Goal: Obtain resource: Download file/media

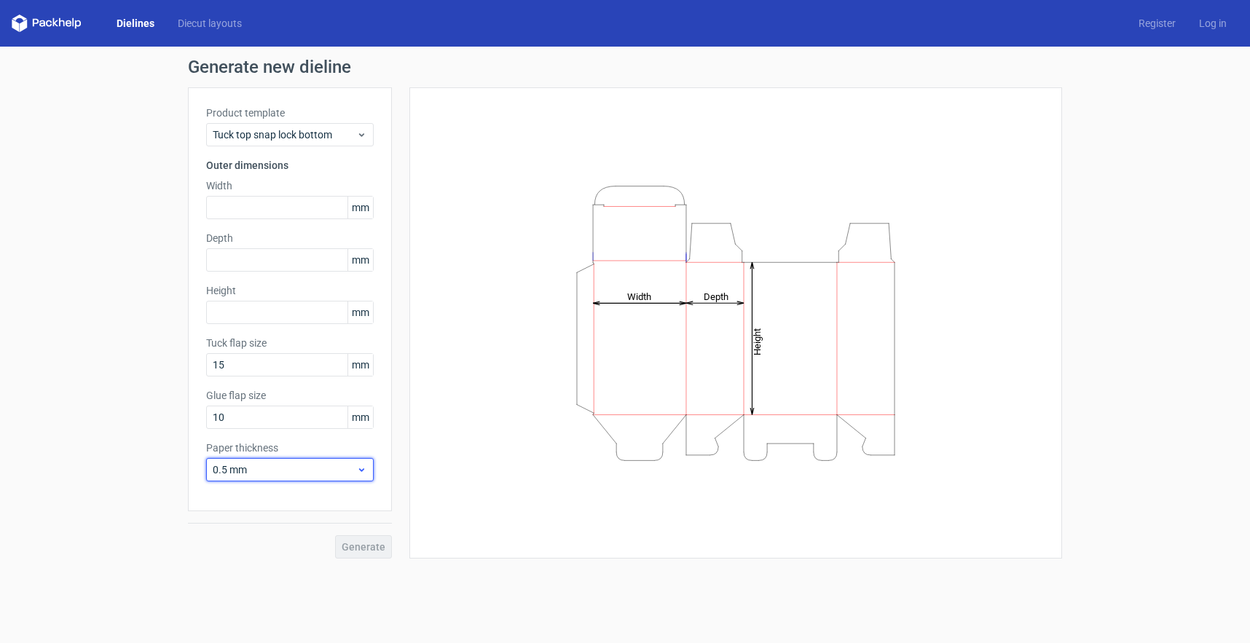
click at [315, 466] on span "0.5 mm" at bounding box center [284, 469] width 143 height 15
click at [254, 501] on div "0.4 mm" at bounding box center [290, 501] width 156 height 23
click at [322, 137] on span "Tuck top snap lock bottom" at bounding box center [284, 134] width 143 height 15
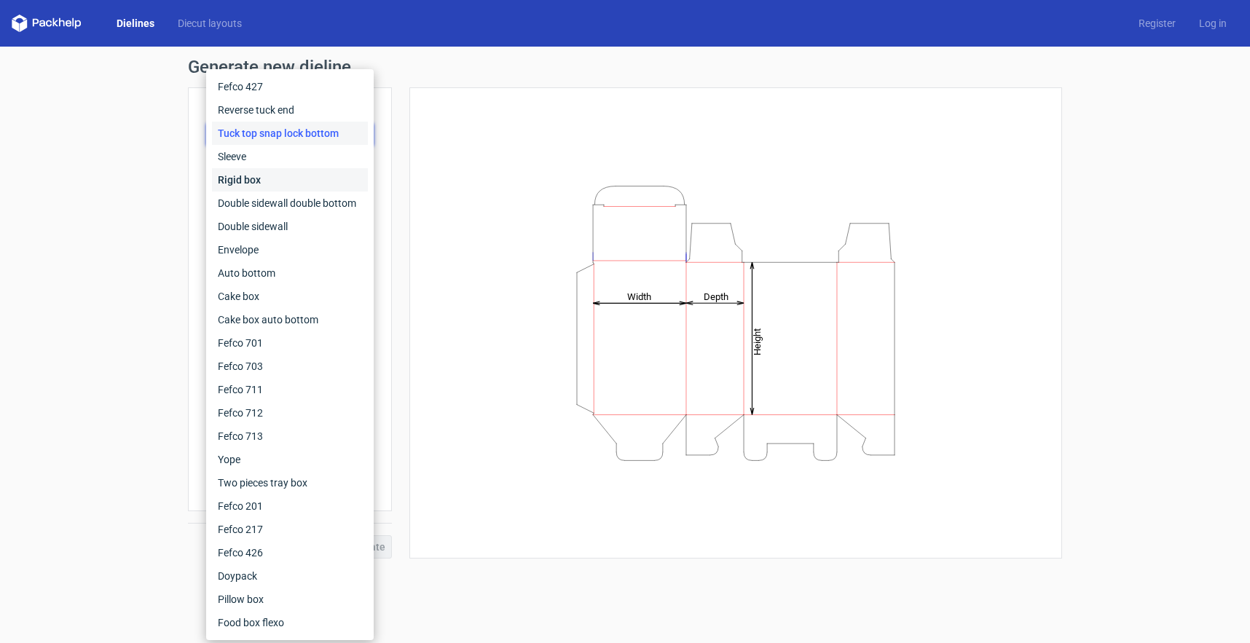
click at [252, 181] on div "Rigid box" at bounding box center [290, 179] width 156 height 23
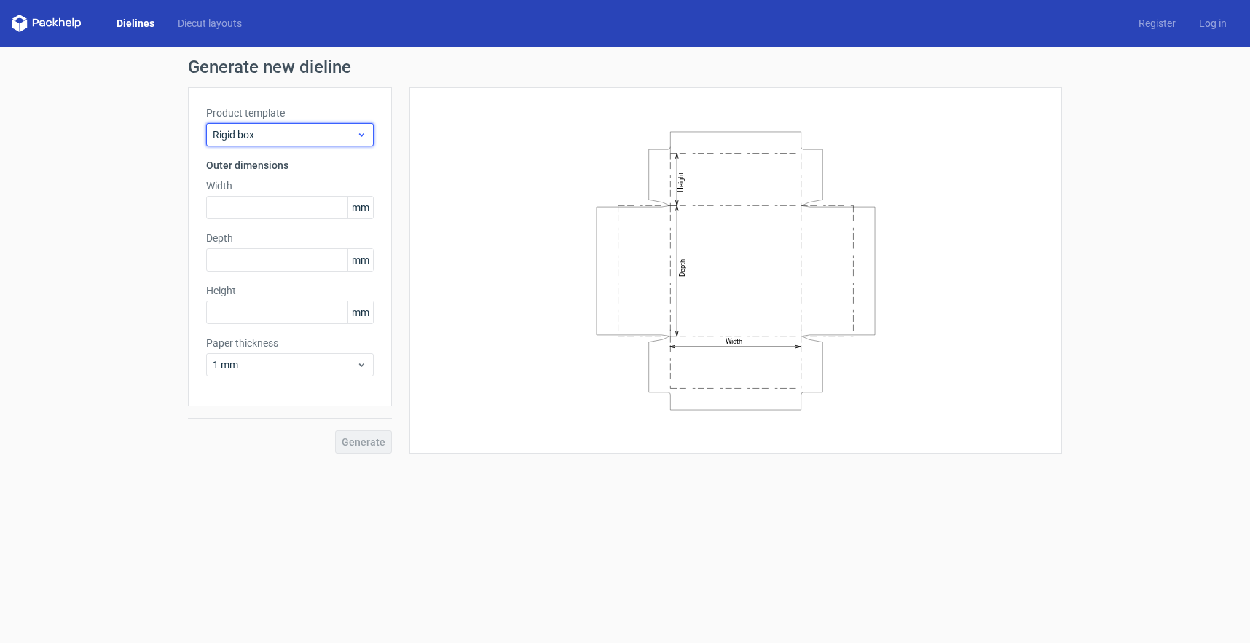
click at [260, 138] on span "Rigid box" at bounding box center [284, 134] width 143 height 15
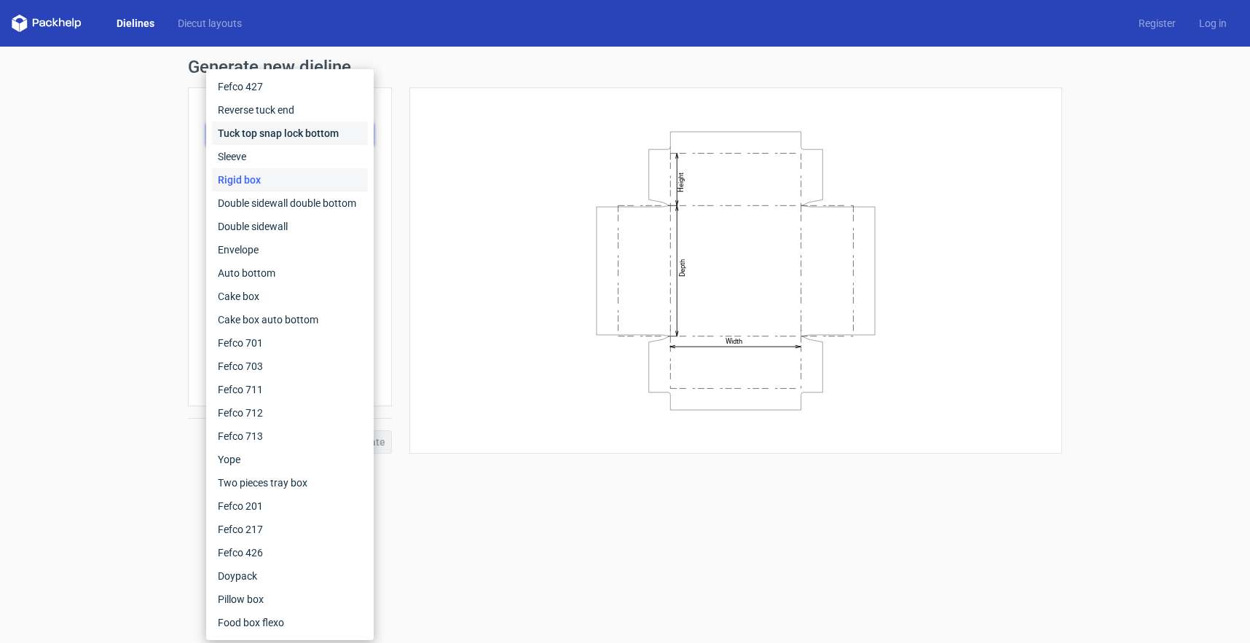
click at [278, 134] on div "Tuck top snap lock bottom" at bounding box center [290, 133] width 156 height 23
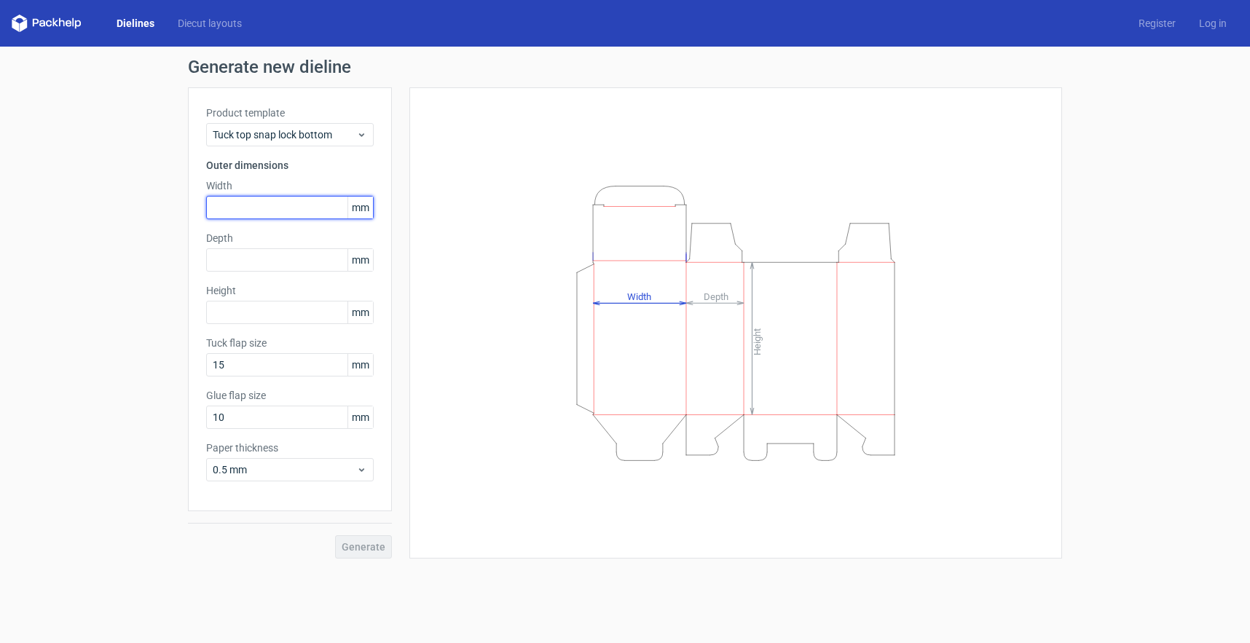
click at [301, 209] on input "text" at bounding box center [289, 207] width 167 height 23
type input "205"
type input "177"
click at [252, 312] on input "text" at bounding box center [289, 312] width 167 height 23
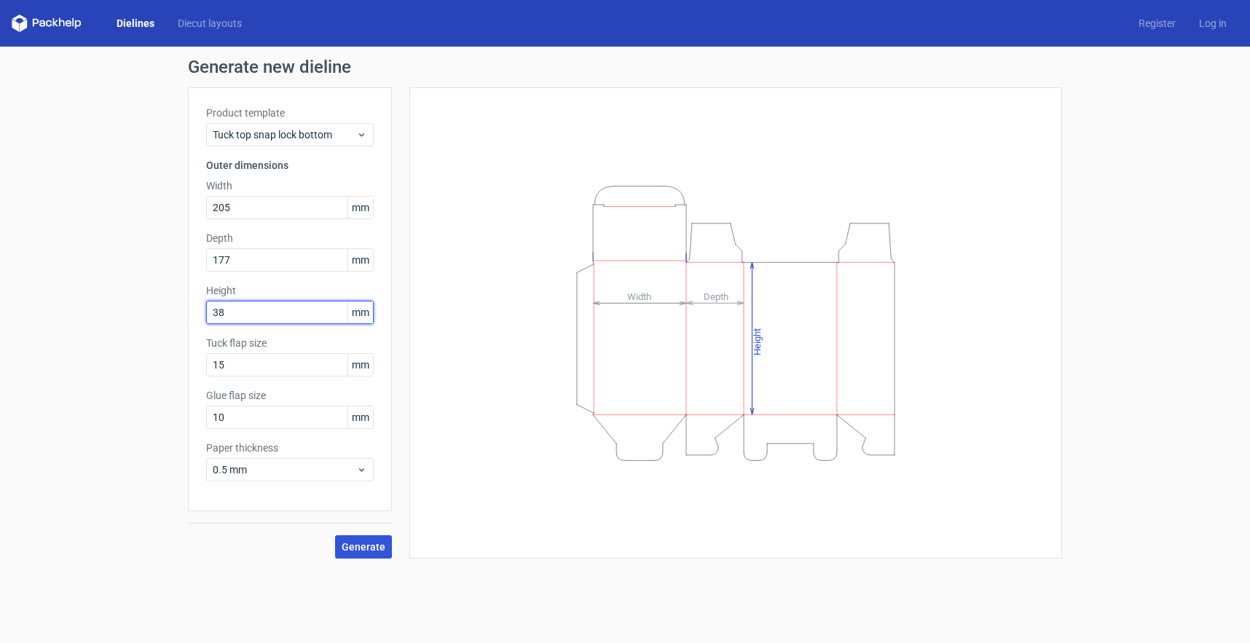
type input "38"
click at [373, 545] on span "Generate" at bounding box center [364, 547] width 44 height 10
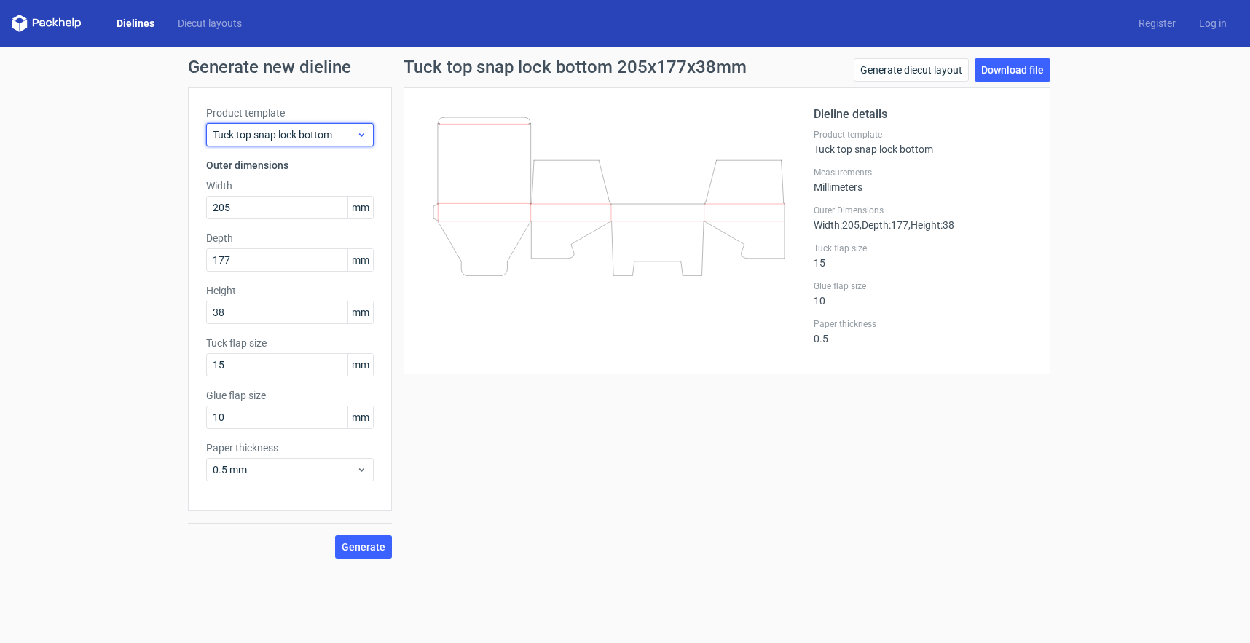
click at [291, 136] on span "Tuck top snap lock bottom" at bounding box center [284, 134] width 143 height 15
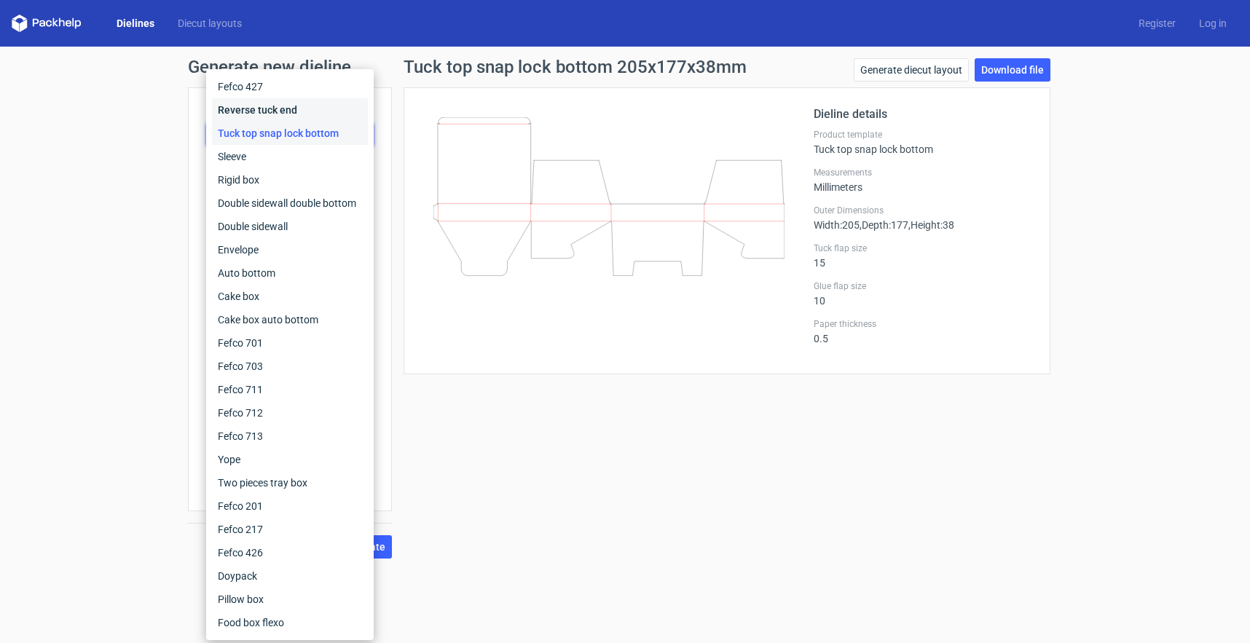
click at [251, 106] on div "Reverse tuck end" at bounding box center [290, 109] width 156 height 23
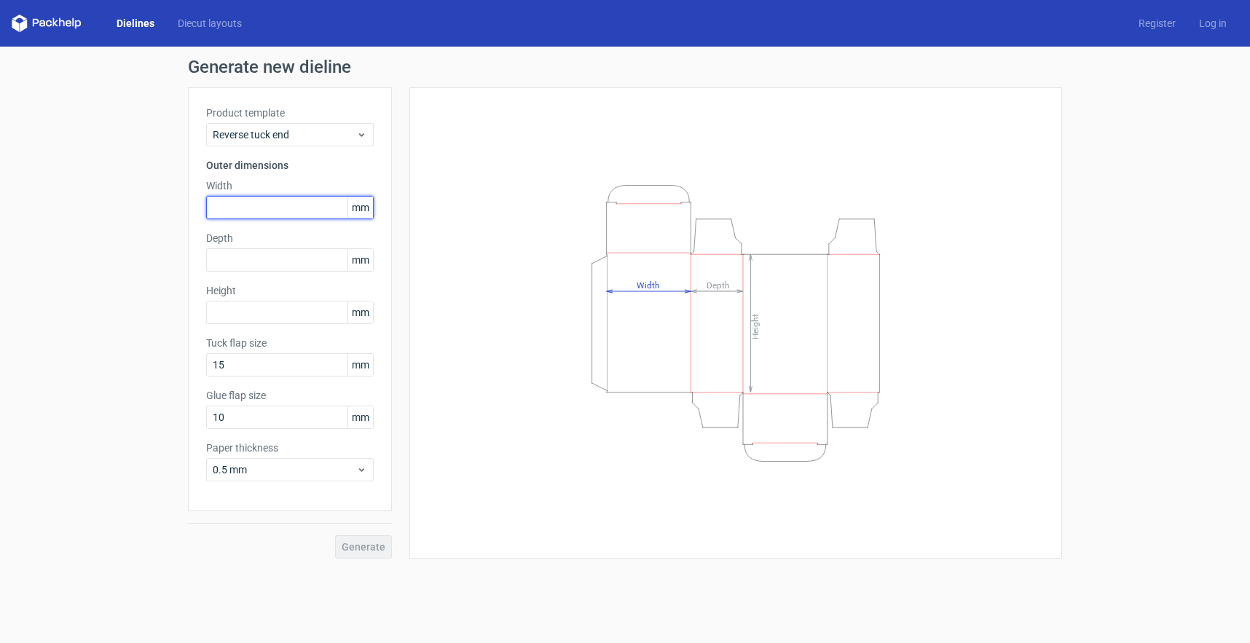
click at [283, 207] on input "text" at bounding box center [289, 207] width 167 height 23
type input "205"
type input "177"
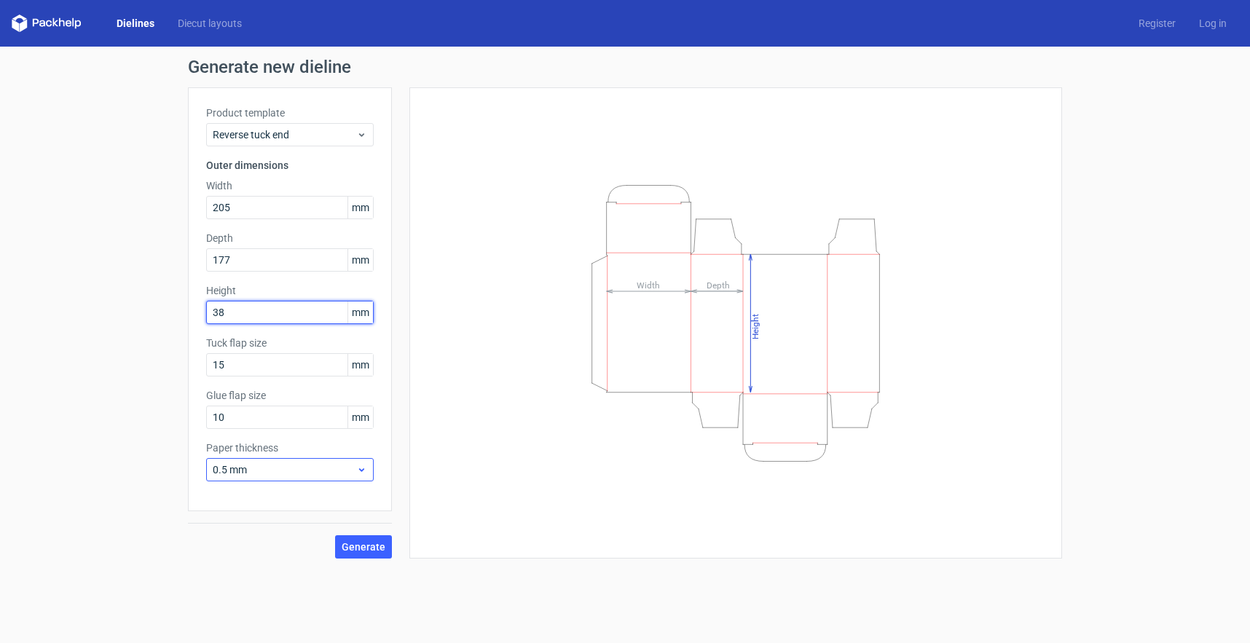
type input "38"
click at [266, 468] on span "0.5 mm" at bounding box center [284, 469] width 143 height 15
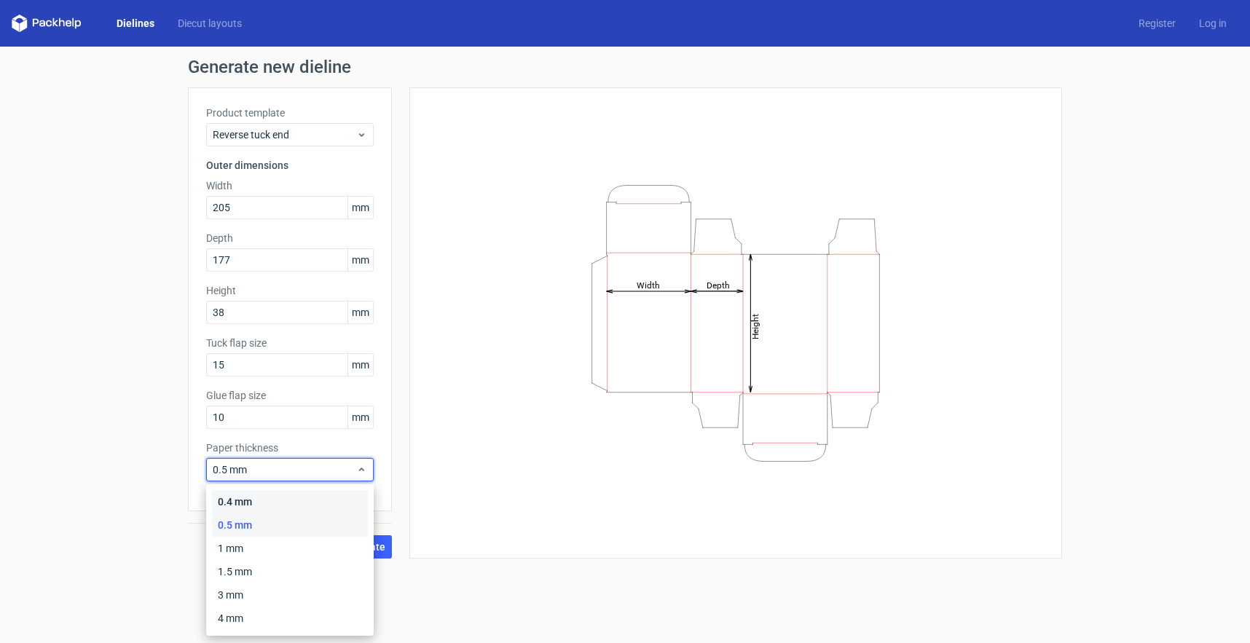
click at [258, 500] on div "0.4 mm" at bounding box center [290, 501] width 156 height 23
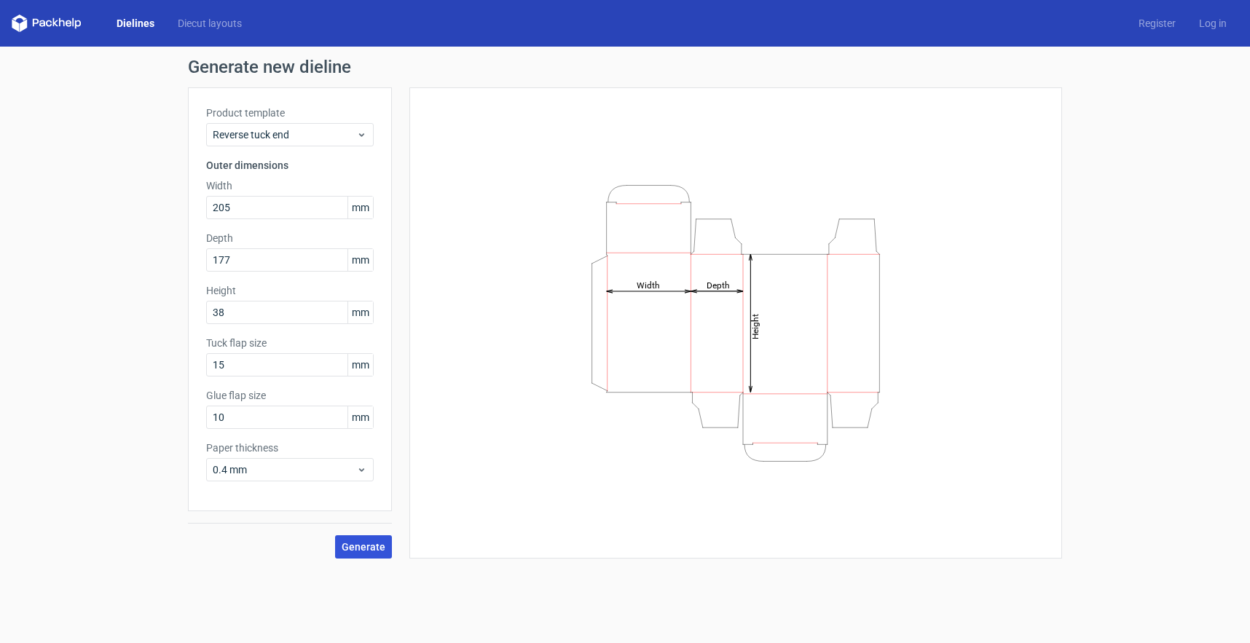
click at [369, 548] on span "Generate" at bounding box center [364, 547] width 44 height 10
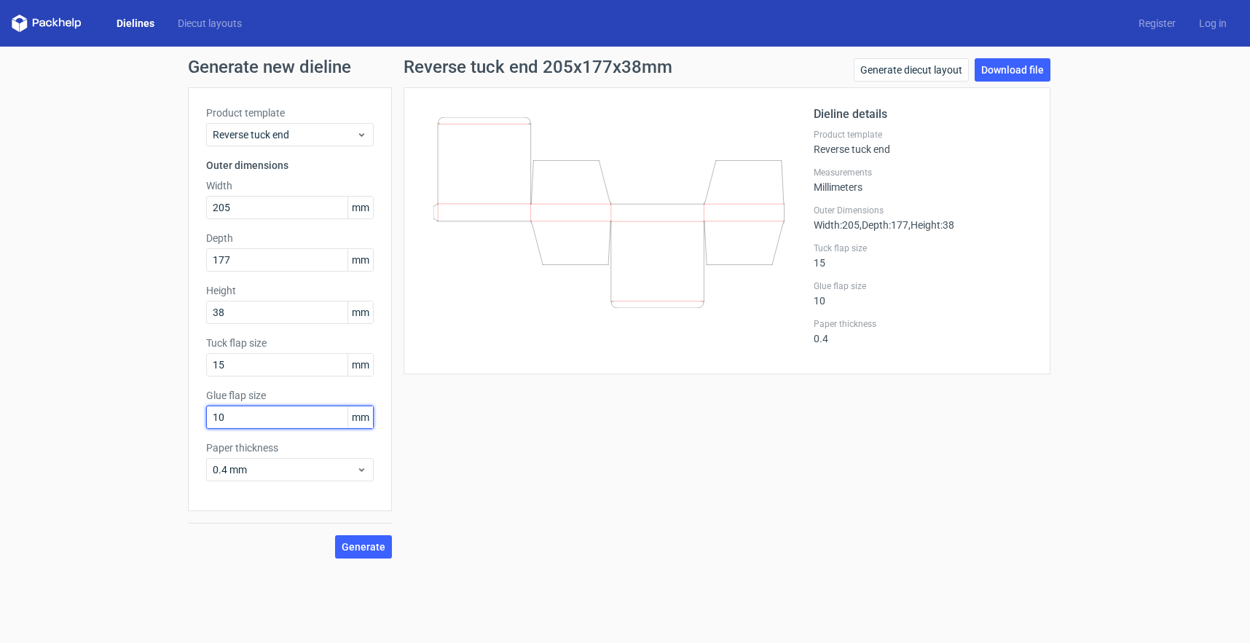
click at [277, 419] on input "10" at bounding box center [289, 417] width 167 height 23
click at [276, 419] on input "10" at bounding box center [289, 417] width 167 height 23
type input "20"
click at [362, 548] on span "Generate" at bounding box center [364, 547] width 44 height 10
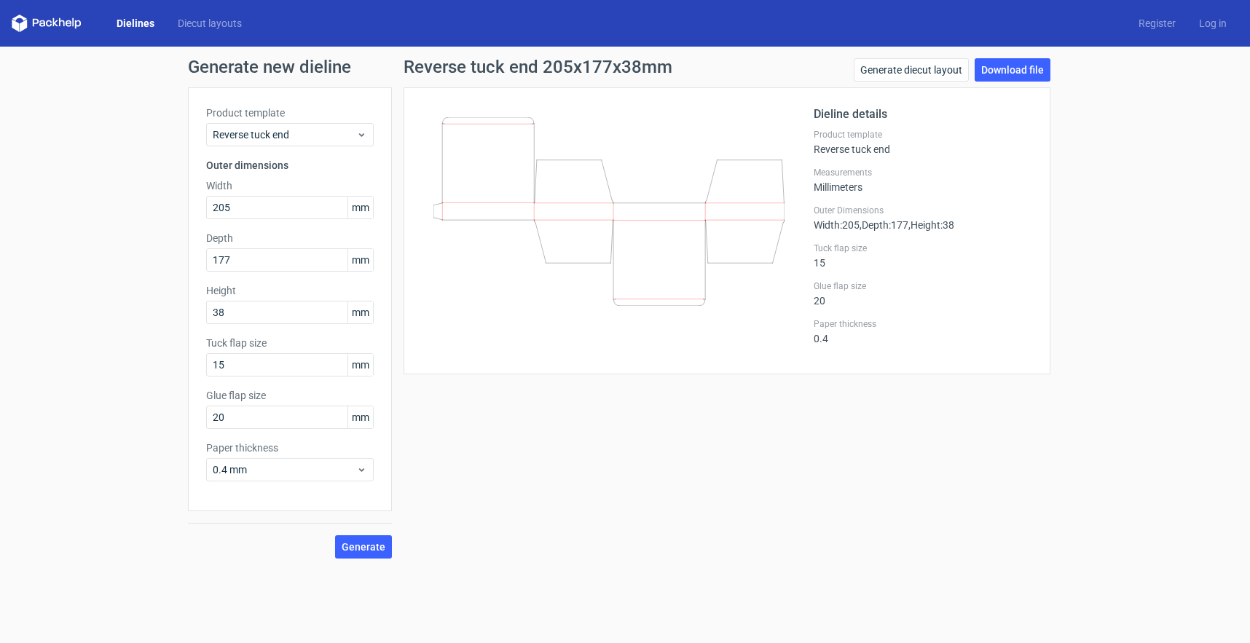
click at [295, 138] on span "Reverse tuck end" at bounding box center [284, 134] width 143 height 15
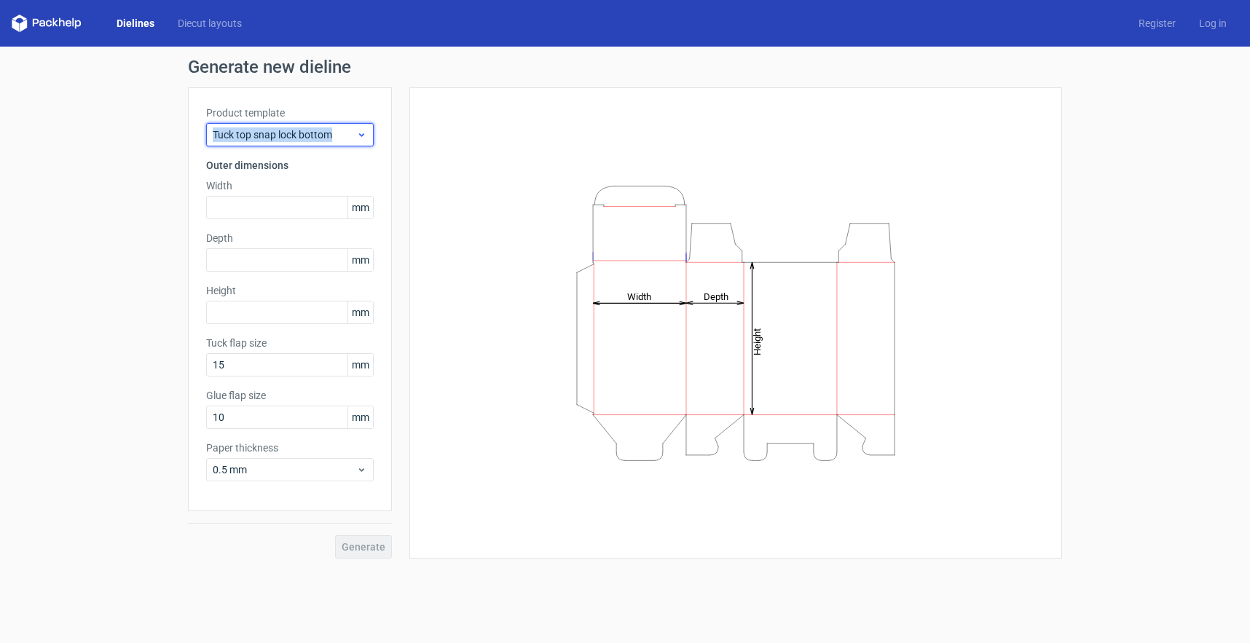
click at [295, 138] on span "Tuck top snap lock bottom" at bounding box center [284, 134] width 143 height 15
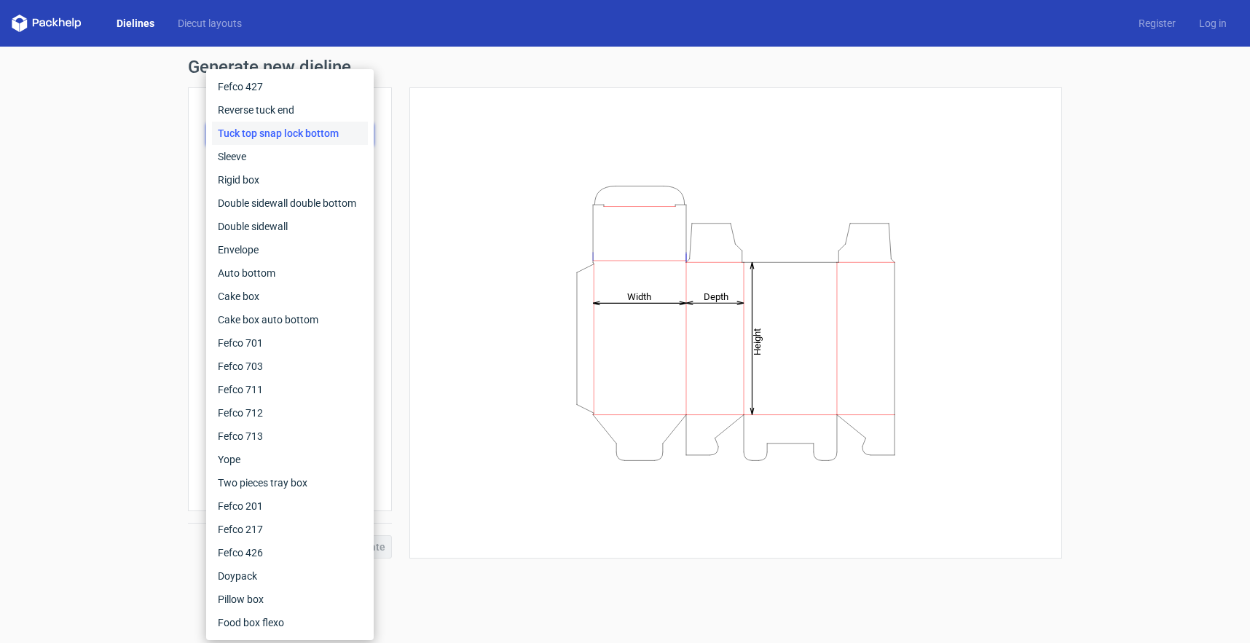
click at [259, 131] on div "Tuck top snap lock bottom" at bounding box center [290, 133] width 156 height 23
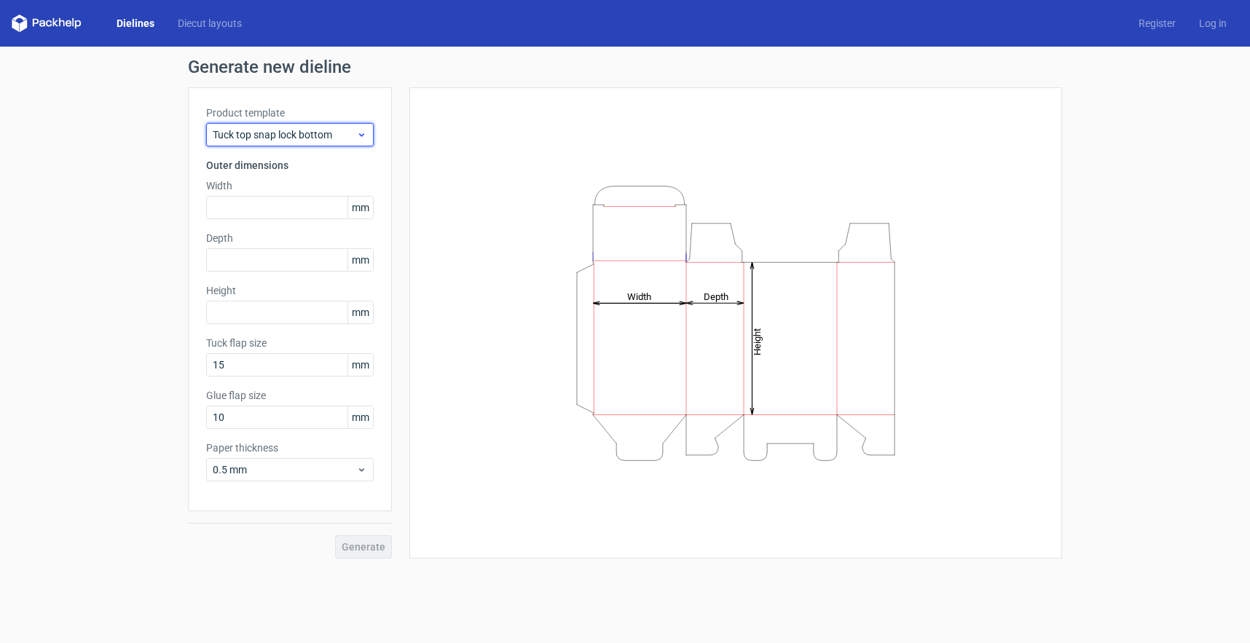
click at [315, 131] on span "Tuck top snap lock bottom" at bounding box center [284, 134] width 143 height 15
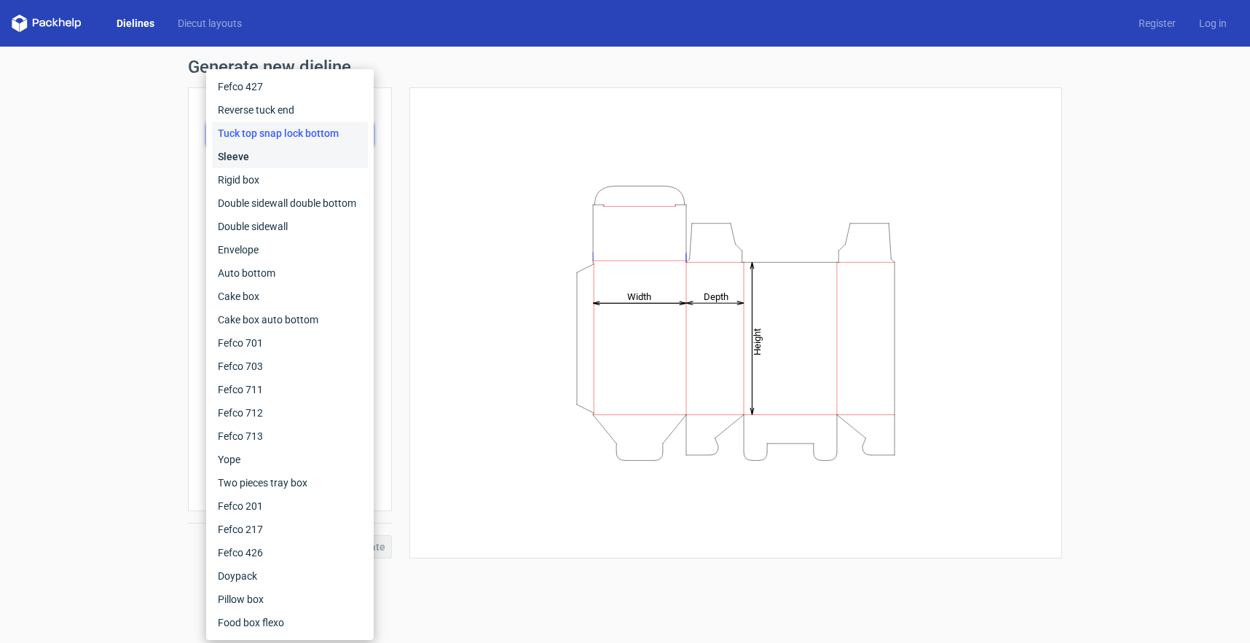
click at [256, 154] on div "Sleeve" at bounding box center [290, 156] width 156 height 23
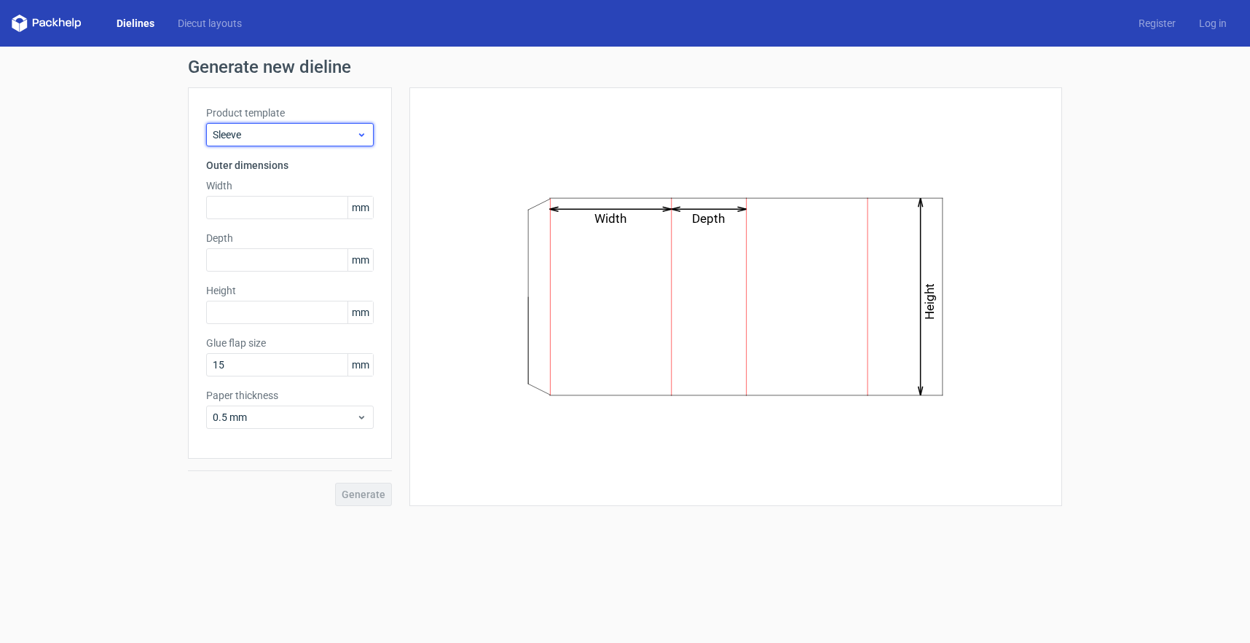
click at [252, 131] on span "Sleeve" at bounding box center [284, 134] width 143 height 15
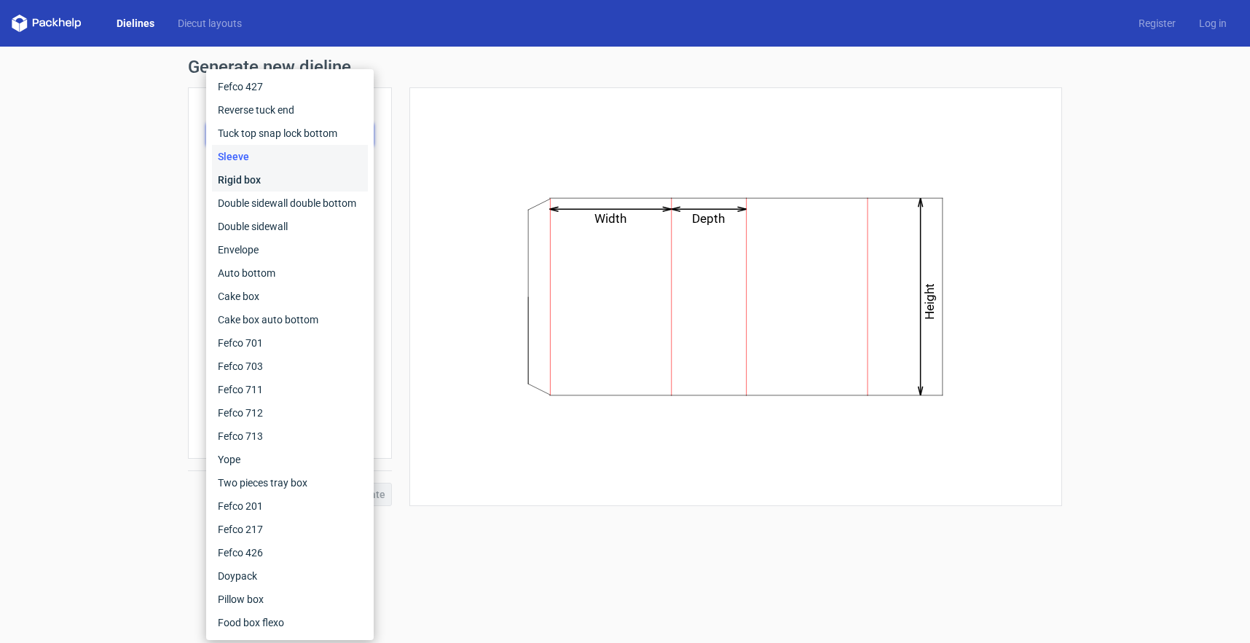
click at [252, 180] on div "Rigid box" at bounding box center [290, 179] width 156 height 23
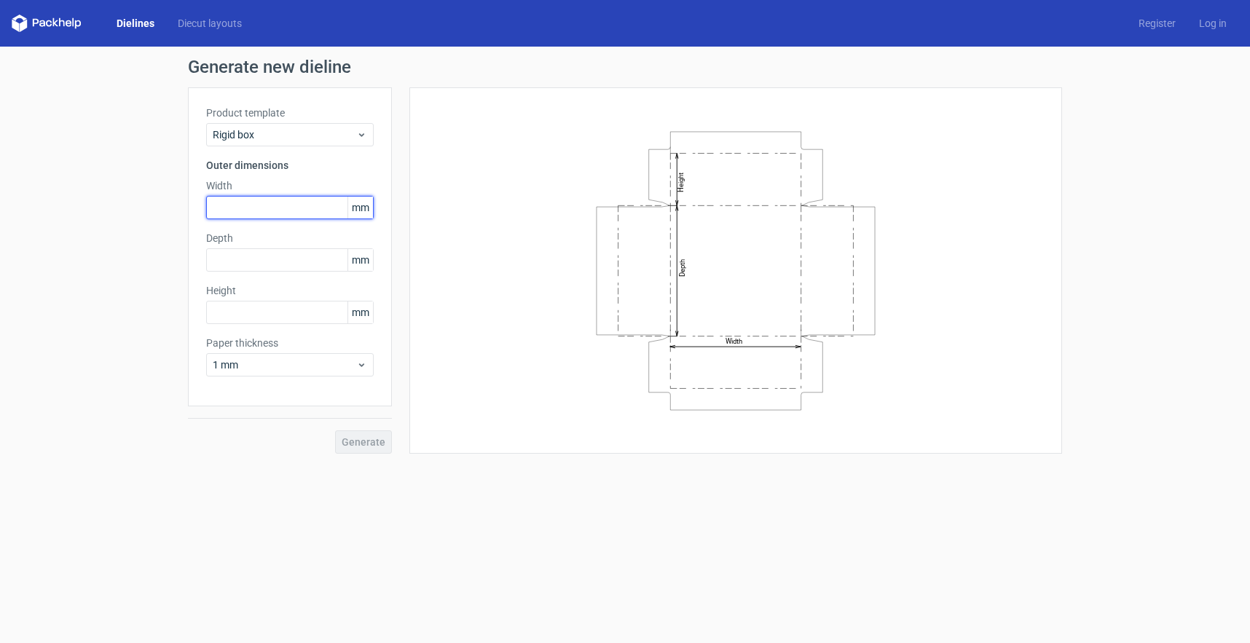
click at [261, 210] on input "text" at bounding box center [289, 207] width 167 height 23
type input "205"
type input "177"
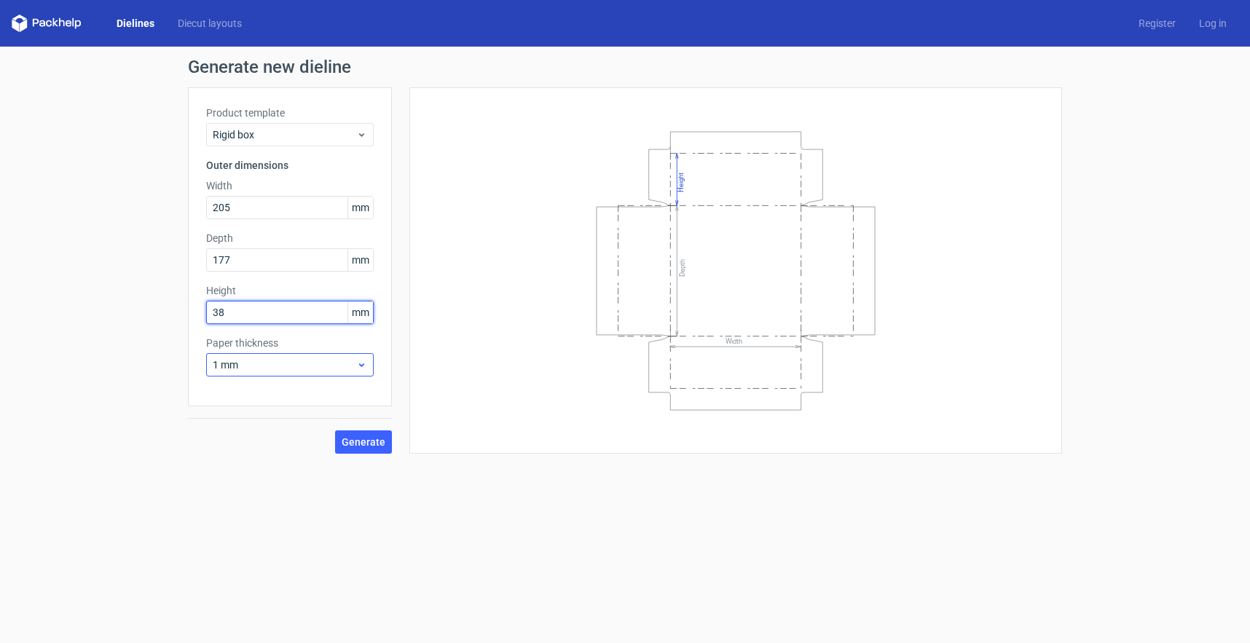
type input "38"
click at [240, 367] on span "1 mm" at bounding box center [284, 365] width 143 height 15
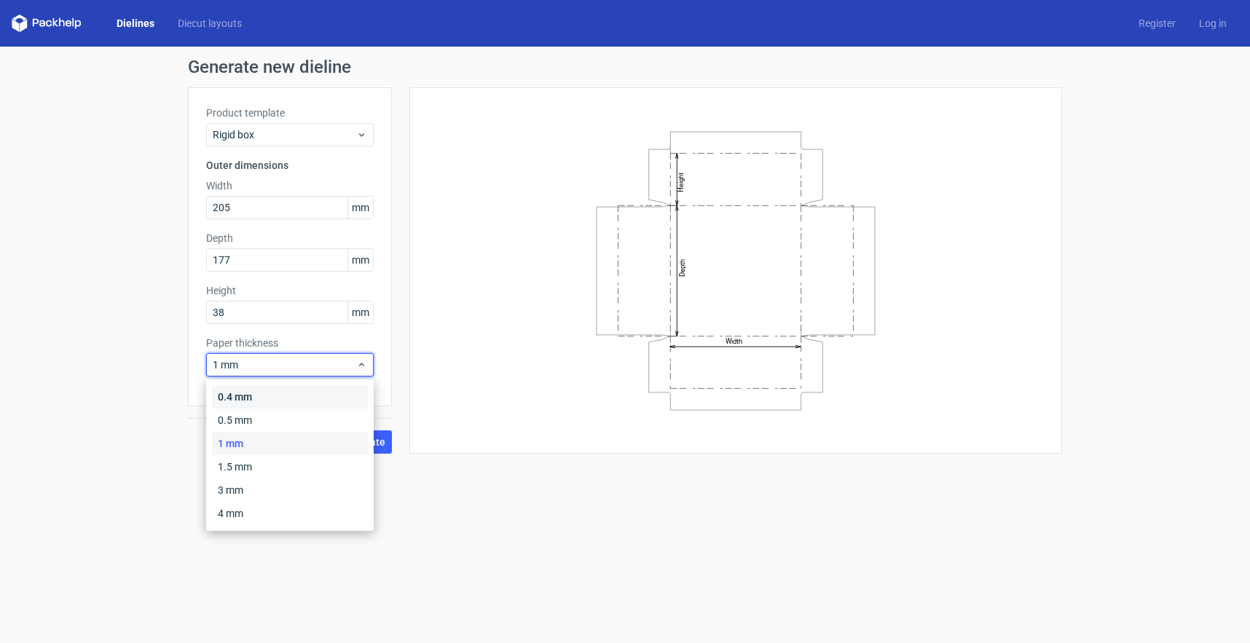
click at [246, 402] on div "0.4 mm" at bounding box center [290, 396] width 156 height 23
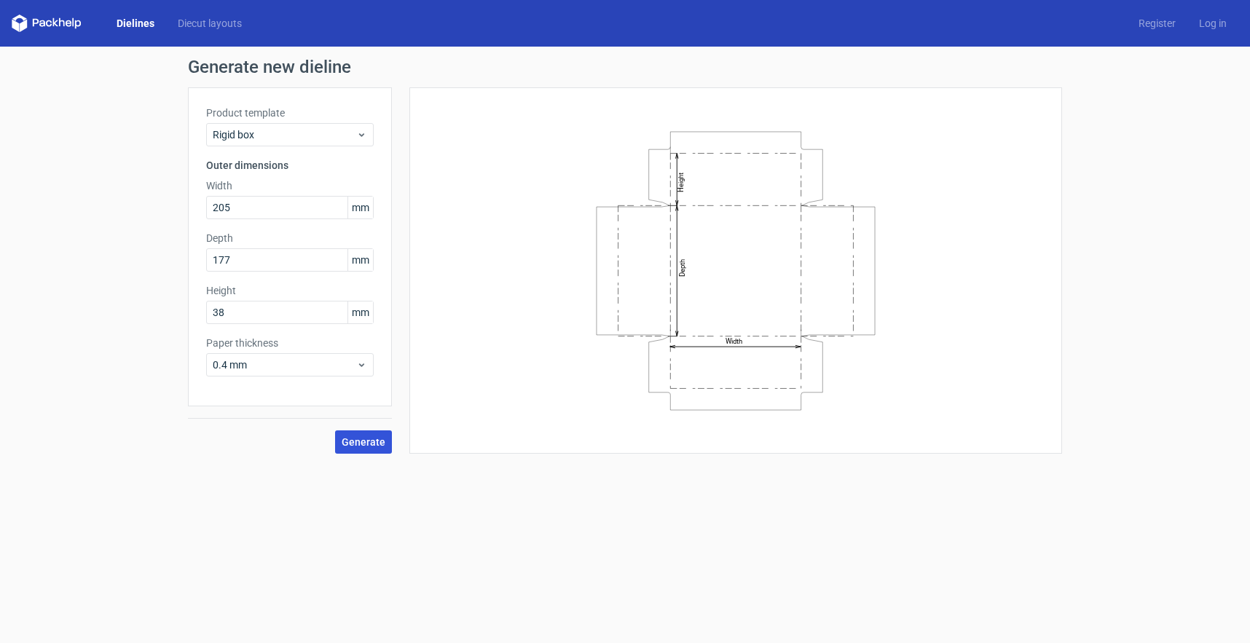
click at [358, 439] on span "Generate" at bounding box center [364, 442] width 44 height 10
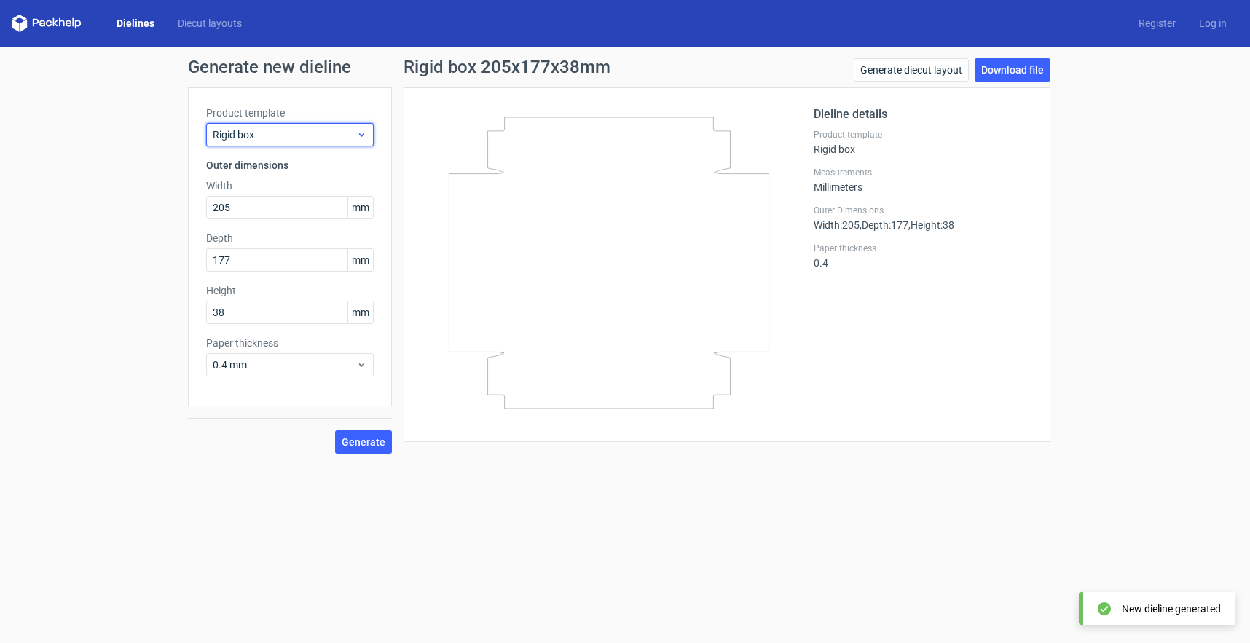
click at [312, 133] on span "Rigid box" at bounding box center [284, 134] width 143 height 15
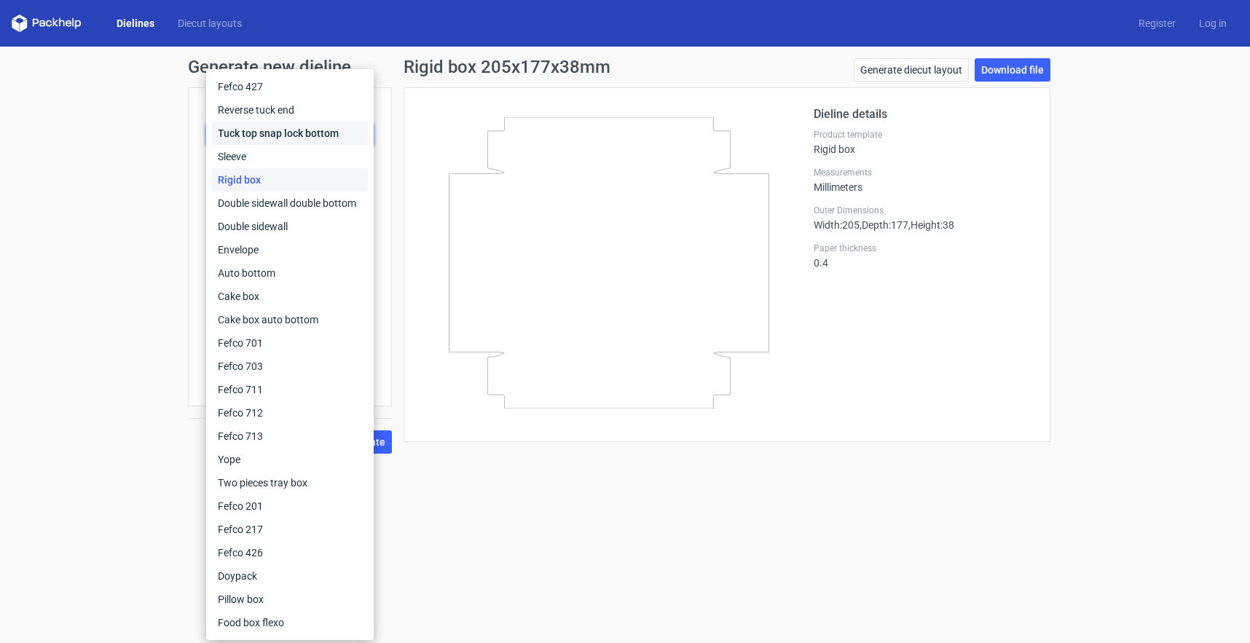
click at [309, 137] on div "Tuck top snap lock bottom" at bounding box center [290, 133] width 156 height 23
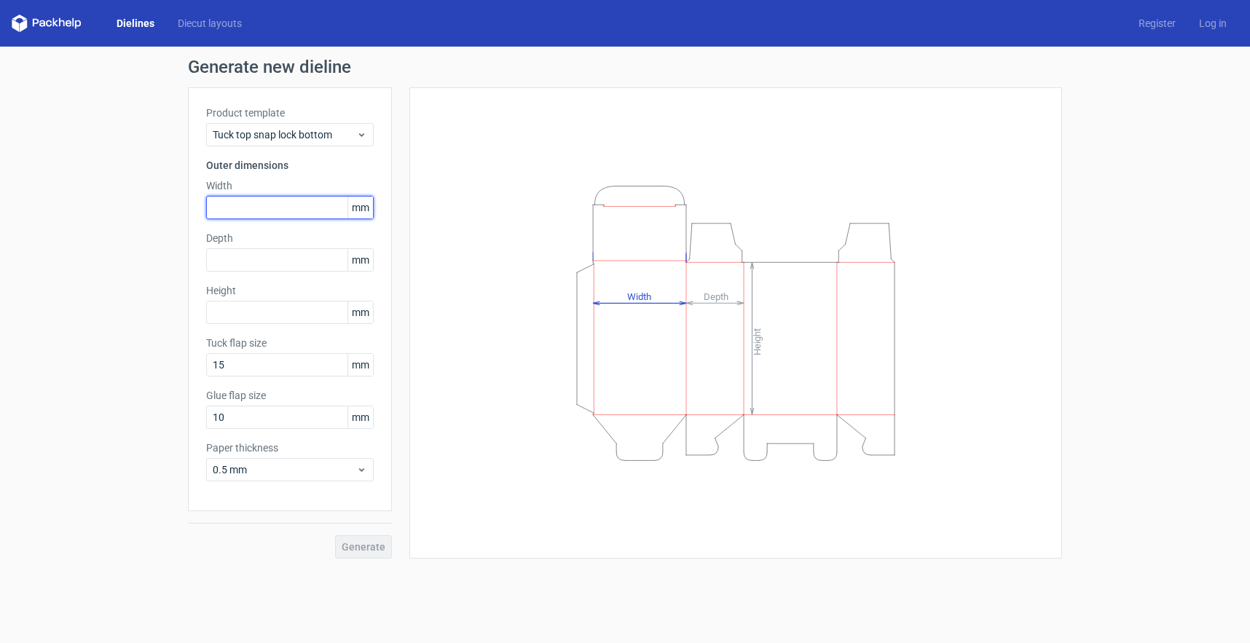
click at [283, 210] on input "text" at bounding box center [289, 207] width 167 height 23
type input "205"
type input "177"
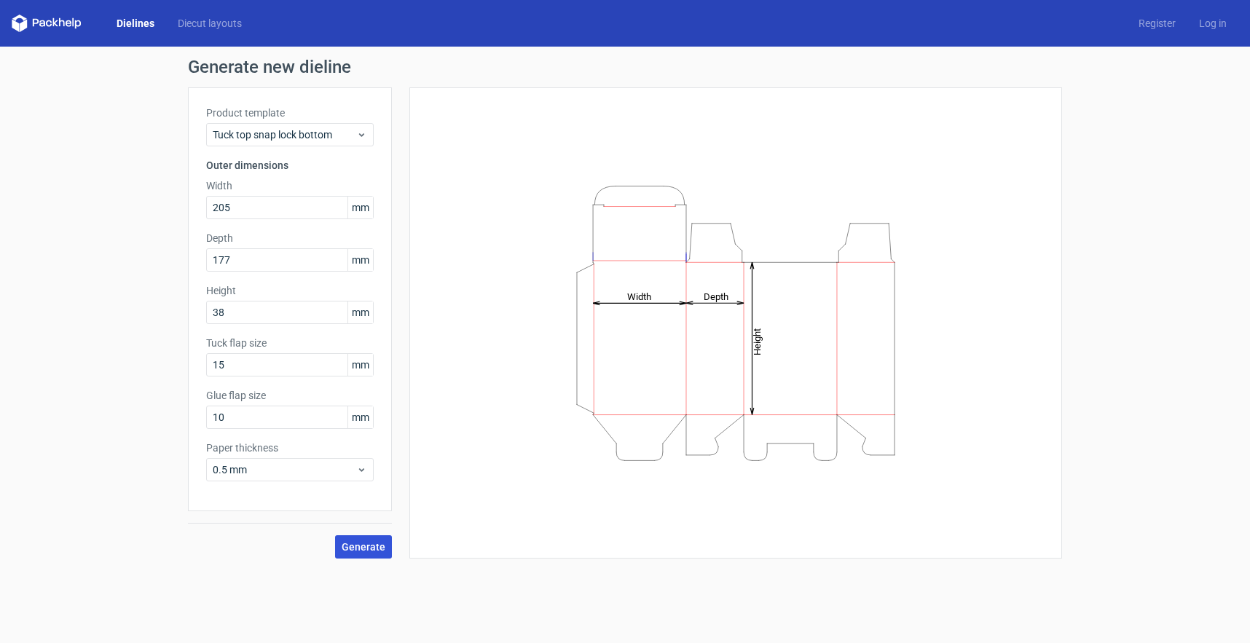
click at [365, 550] on span "Generate" at bounding box center [364, 547] width 44 height 10
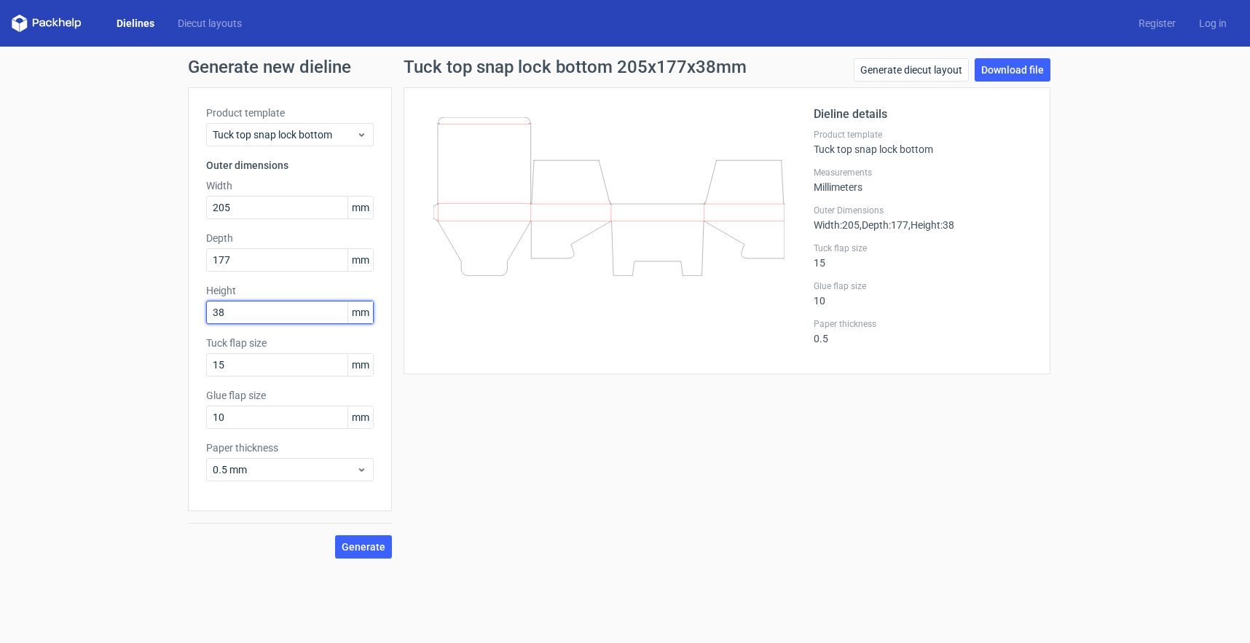
click at [240, 313] on input "38" at bounding box center [289, 312] width 167 height 23
type input "205"
click at [242, 214] on input "205" at bounding box center [289, 207] width 167 height 23
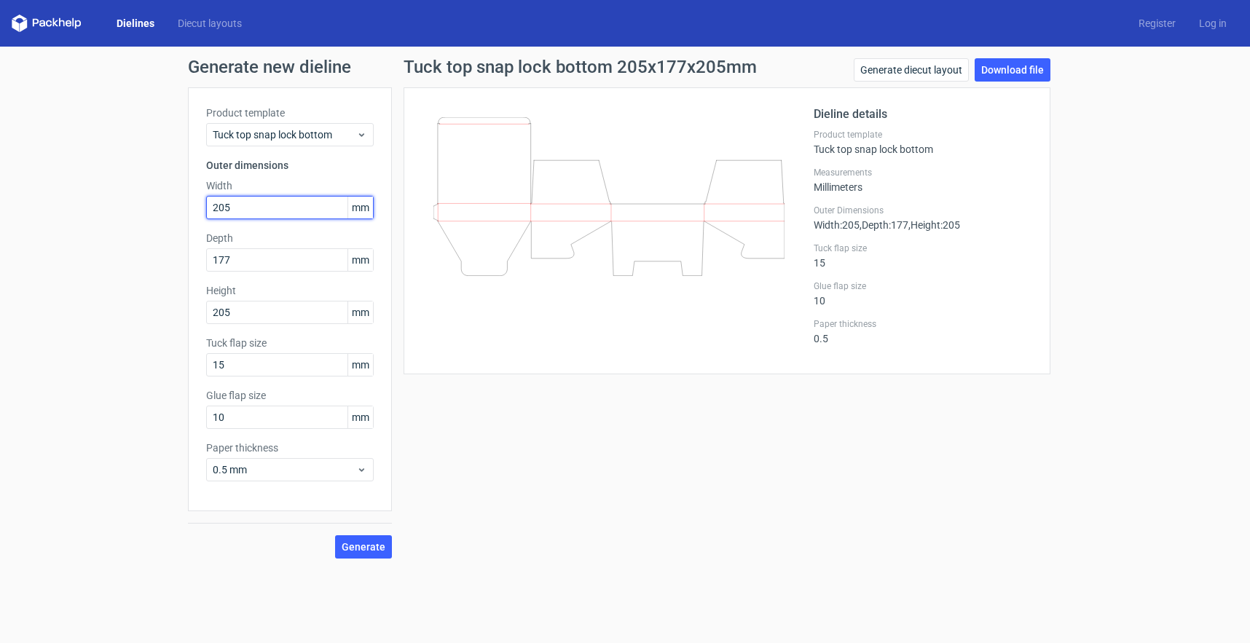
click at [242, 214] on input "205" at bounding box center [289, 207] width 167 height 23
type input "38"
click at [369, 546] on span "Generate" at bounding box center [364, 547] width 44 height 10
click at [885, 68] on link "Generate diecut layout" at bounding box center [910, 69] width 115 height 23
click at [326, 134] on span "Tuck top snap lock bottom" at bounding box center [284, 134] width 143 height 15
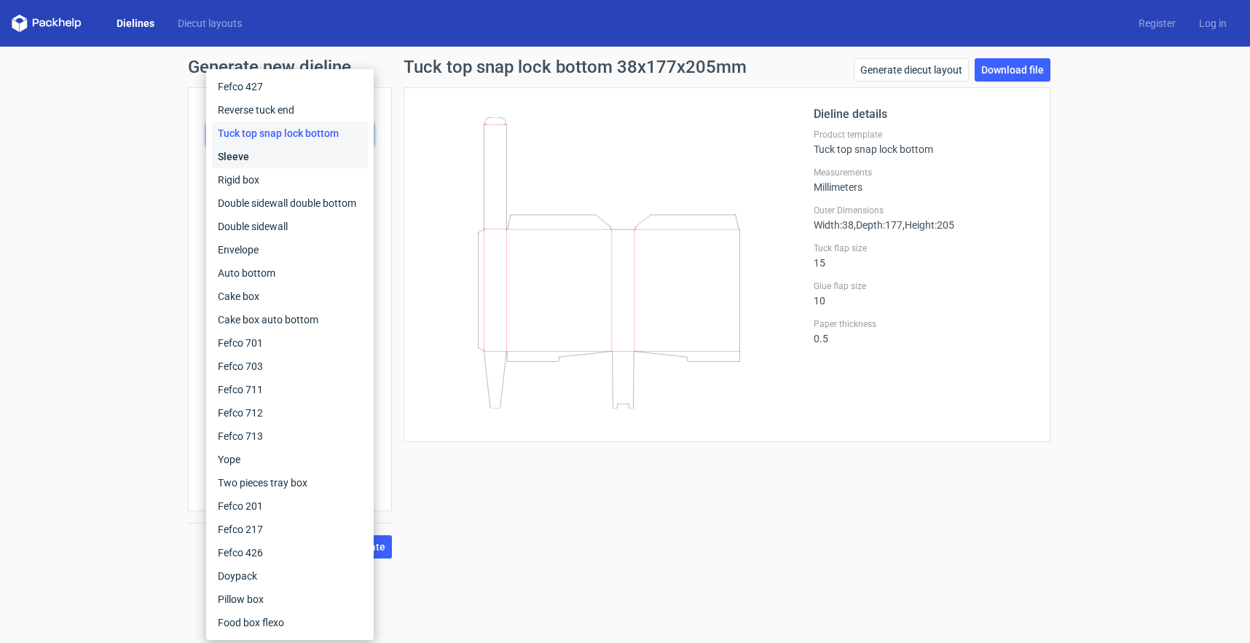
click at [291, 155] on div "Sleeve" at bounding box center [290, 156] width 156 height 23
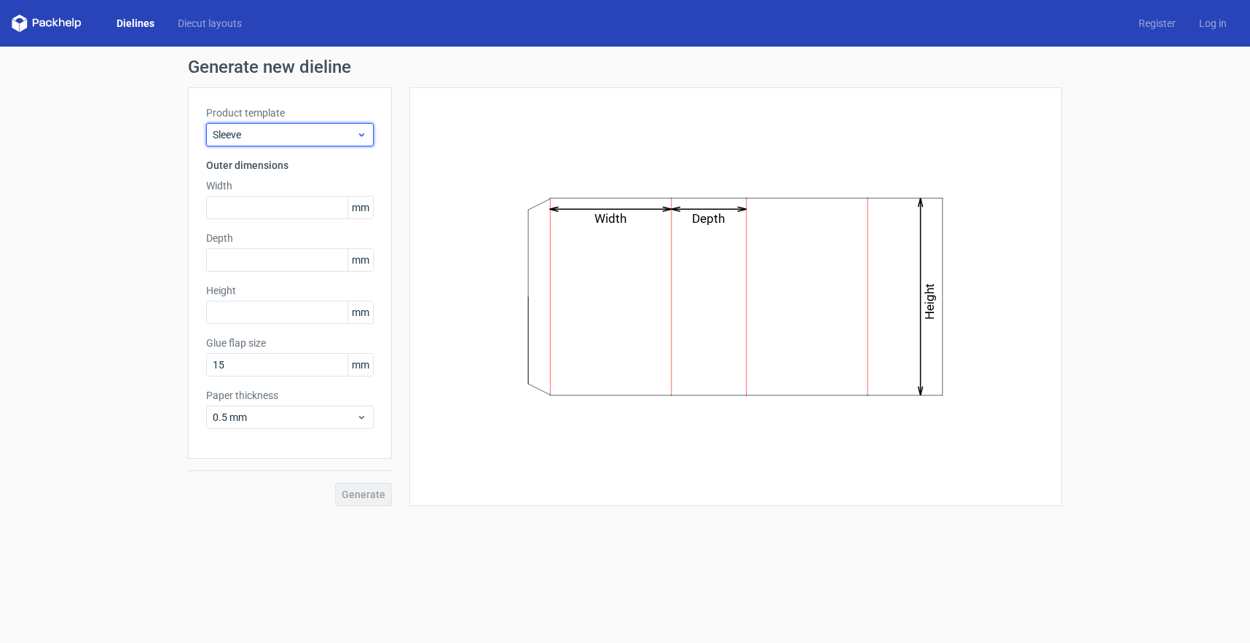
click at [297, 139] on span "Sleeve" at bounding box center [284, 134] width 143 height 15
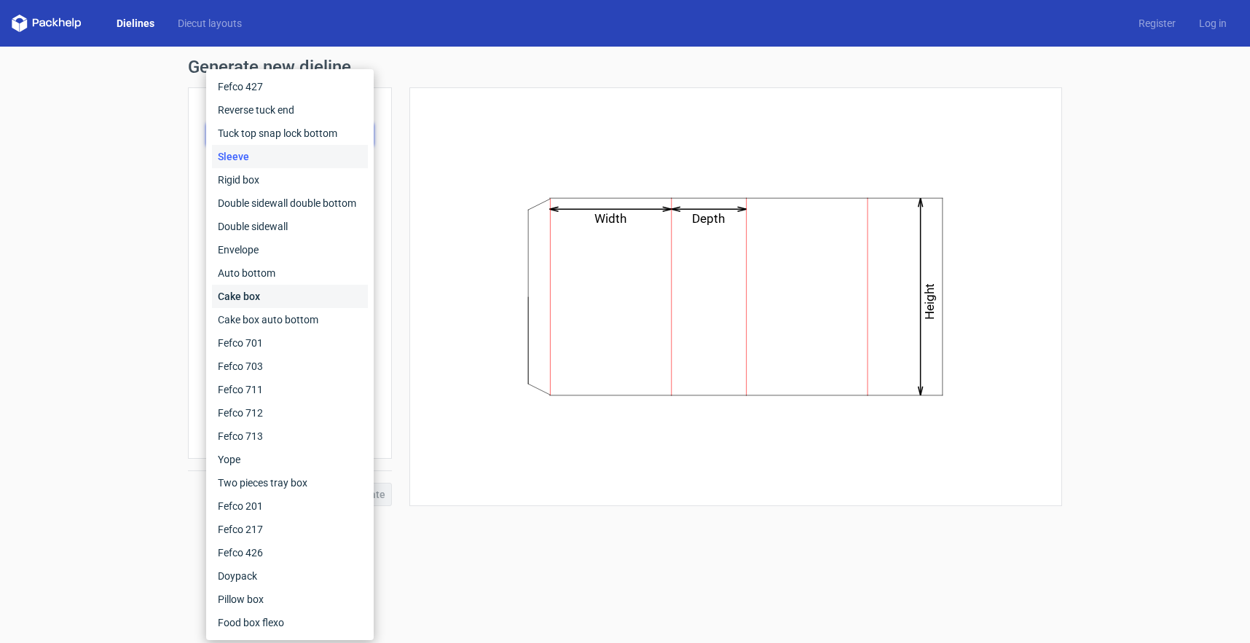
click at [279, 301] on div "Cake box" at bounding box center [290, 296] width 156 height 23
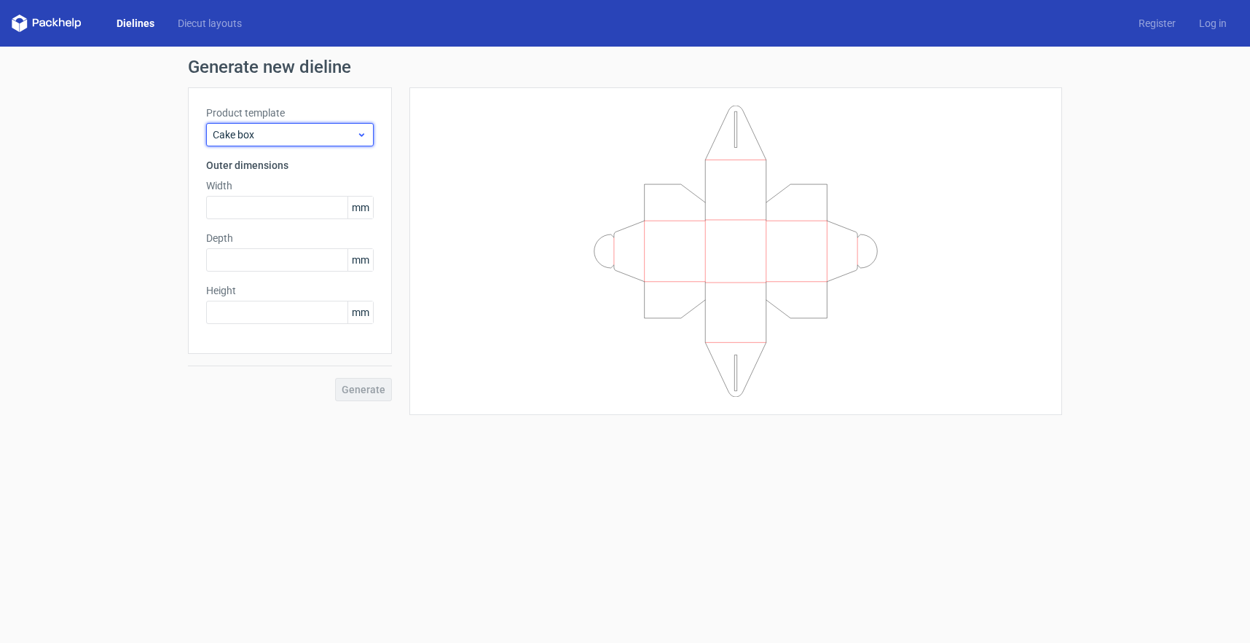
click at [293, 135] on span "Cake box" at bounding box center [284, 134] width 143 height 15
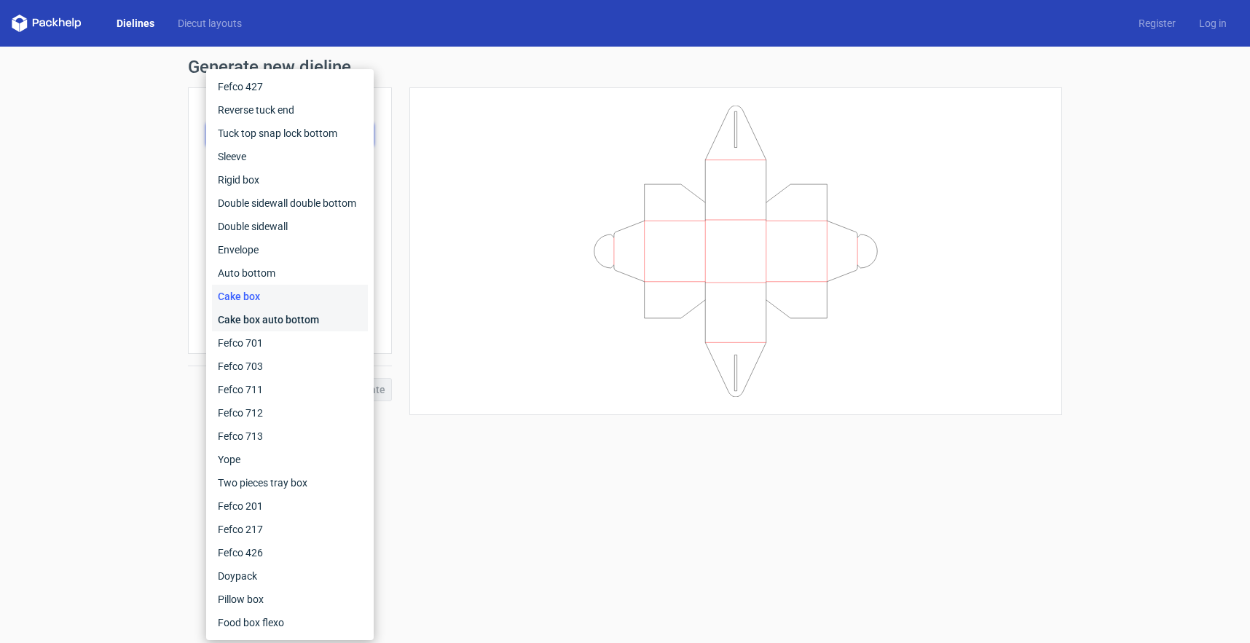
click at [281, 321] on div "Cake box auto bottom" at bounding box center [290, 319] width 156 height 23
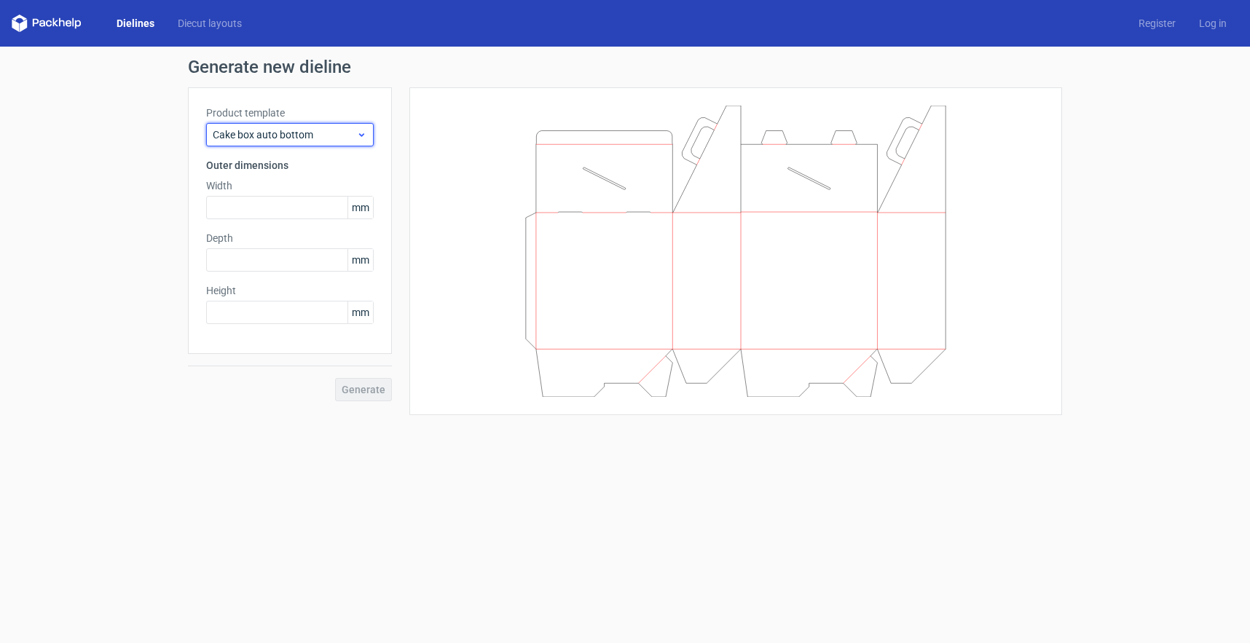
click at [315, 135] on span "Cake box auto bottom" at bounding box center [284, 134] width 143 height 15
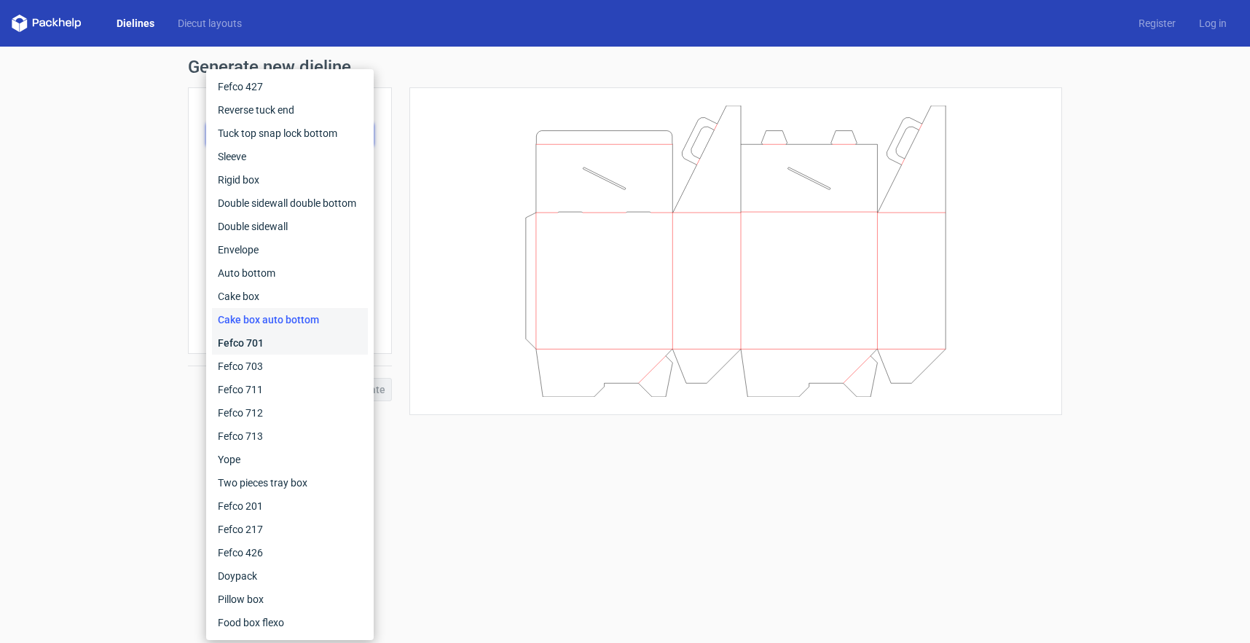
click at [304, 340] on div "Fefco 701" at bounding box center [290, 342] width 156 height 23
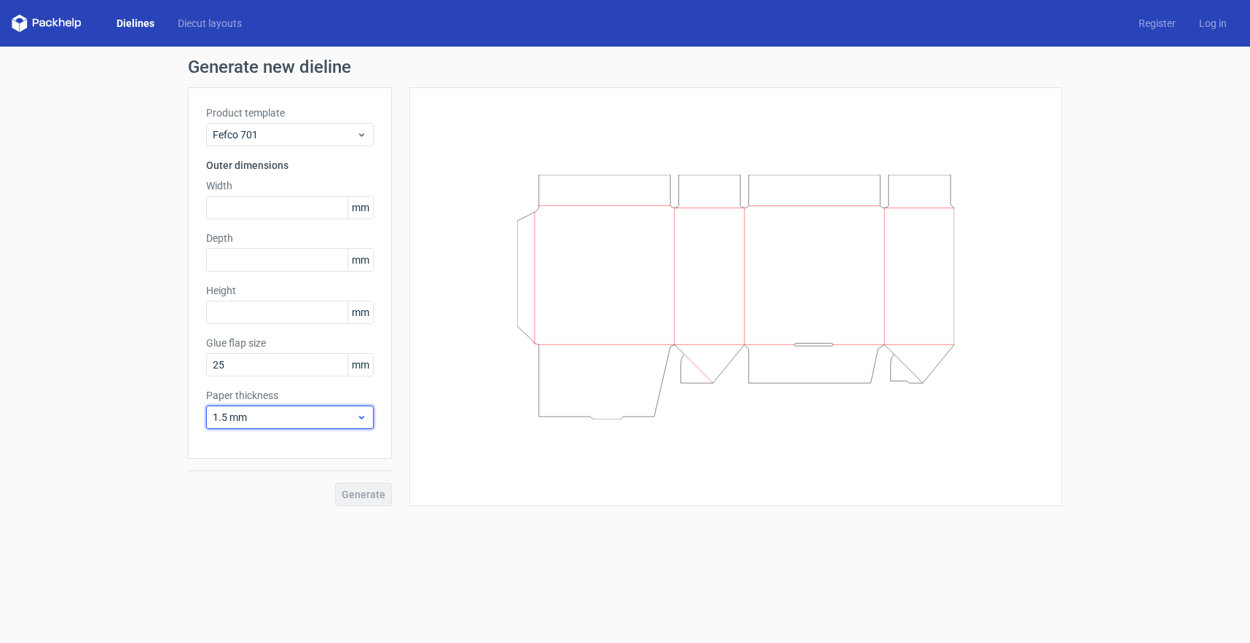
click at [292, 424] on span "1.5 mm" at bounding box center [284, 417] width 143 height 15
click at [327, 137] on span "Fefco 701" at bounding box center [284, 134] width 143 height 15
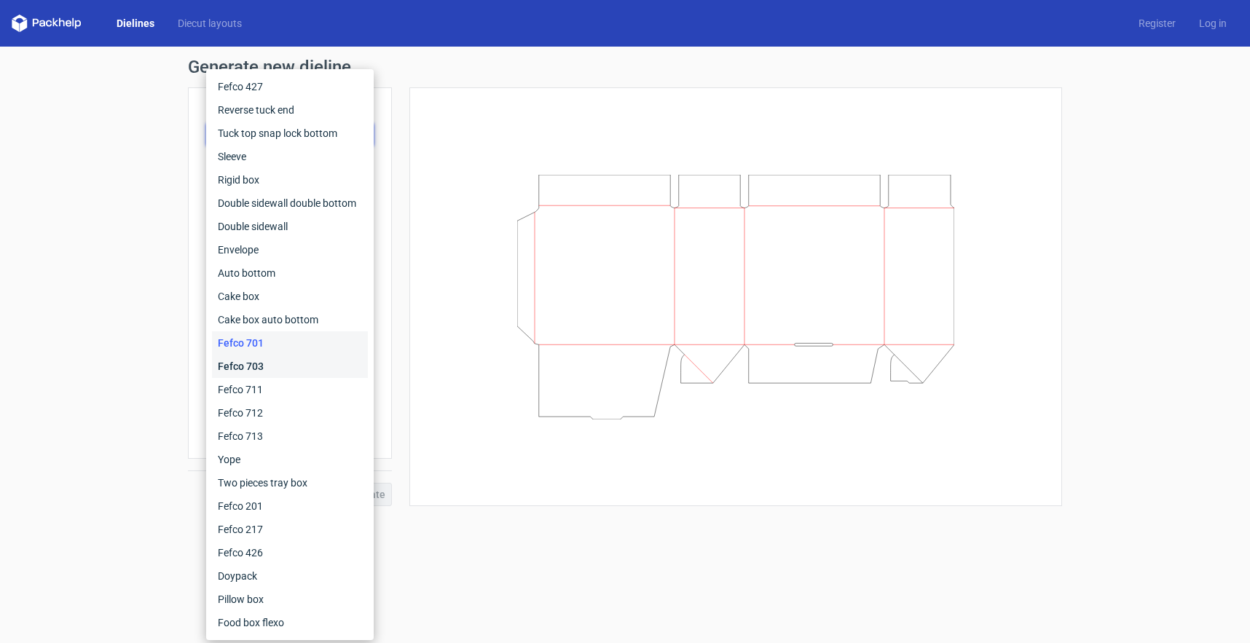
click at [305, 363] on div "Fefco 703" at bounding box center [290, 366] width 156 height 23
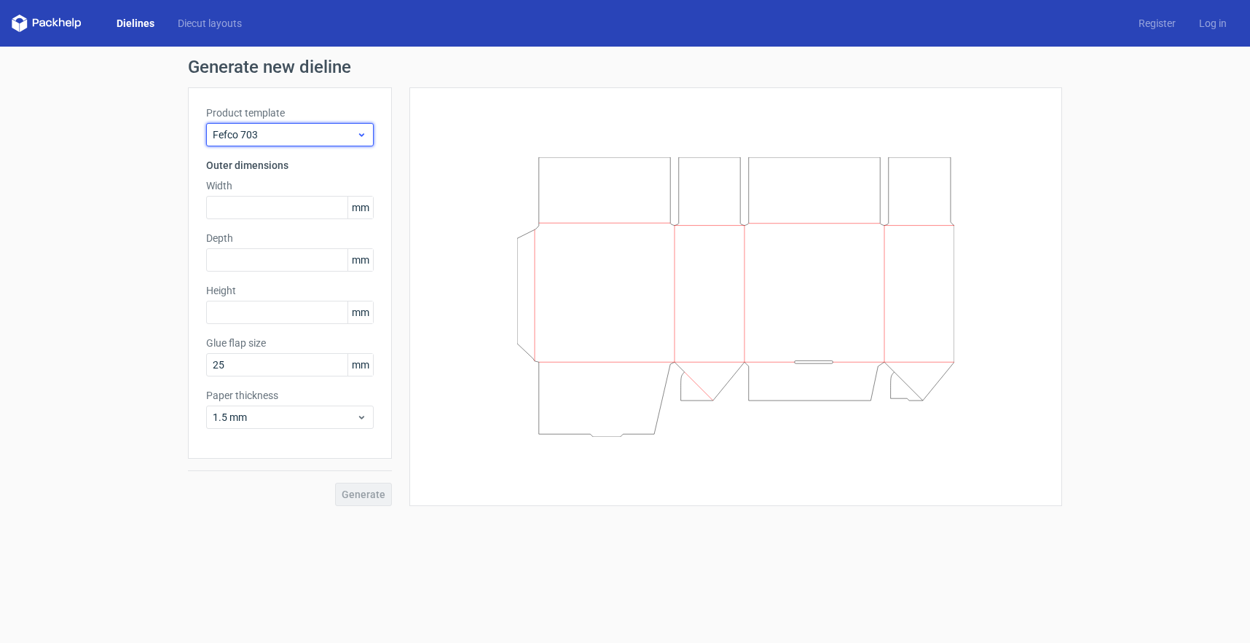
click at [287, 134] on span "Fefco 703" at bounding box center [284, 134] width 143 height 15
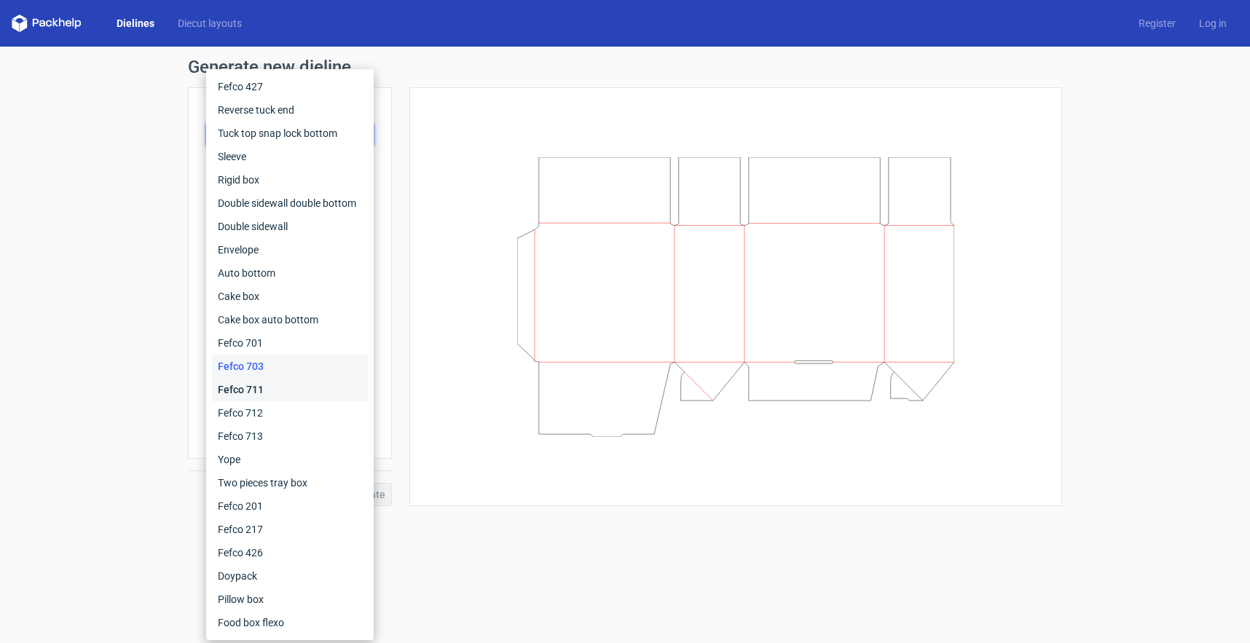
click at [286, 385] on div "Fefco 711" at bounding box center [290, 389] width 156 height 23
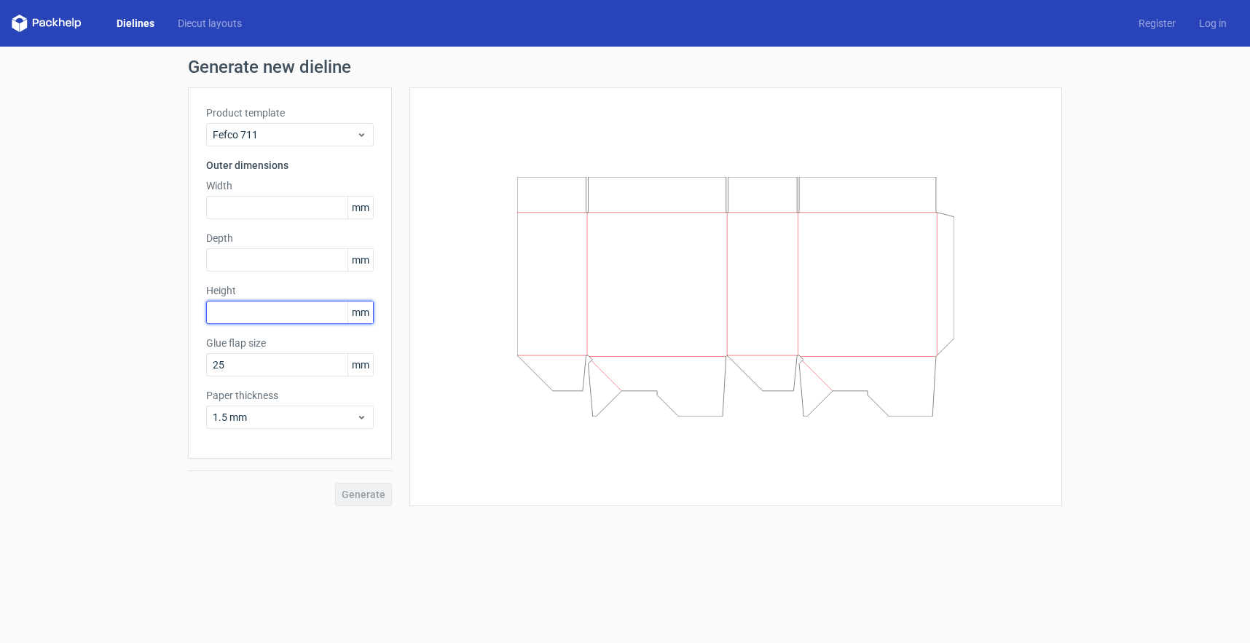
click at [307, 310] on input "text" at bounding box center [289, 312] width 167 height 23
type input "38"
click at [250, 208] on input "text" at bounding box center [289, 207] width 167 height 23
type input "295"
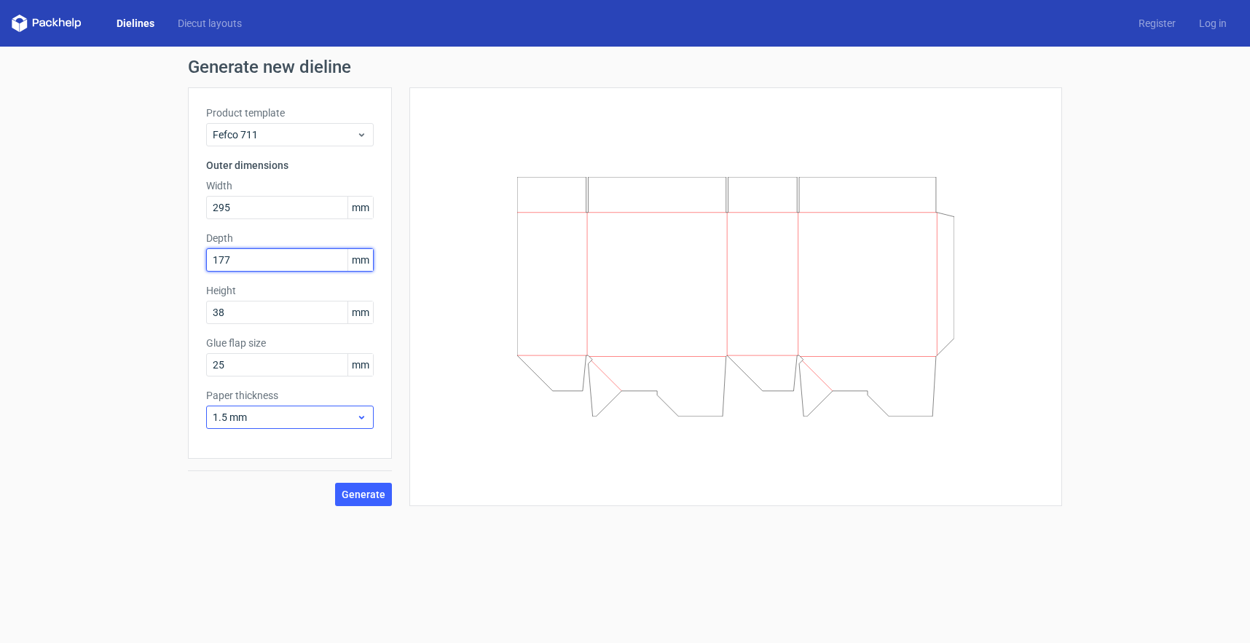
type input "177"
click at [335, 417] on span "1.5 mm" at bounding box center [284, 417] width 143 height 15
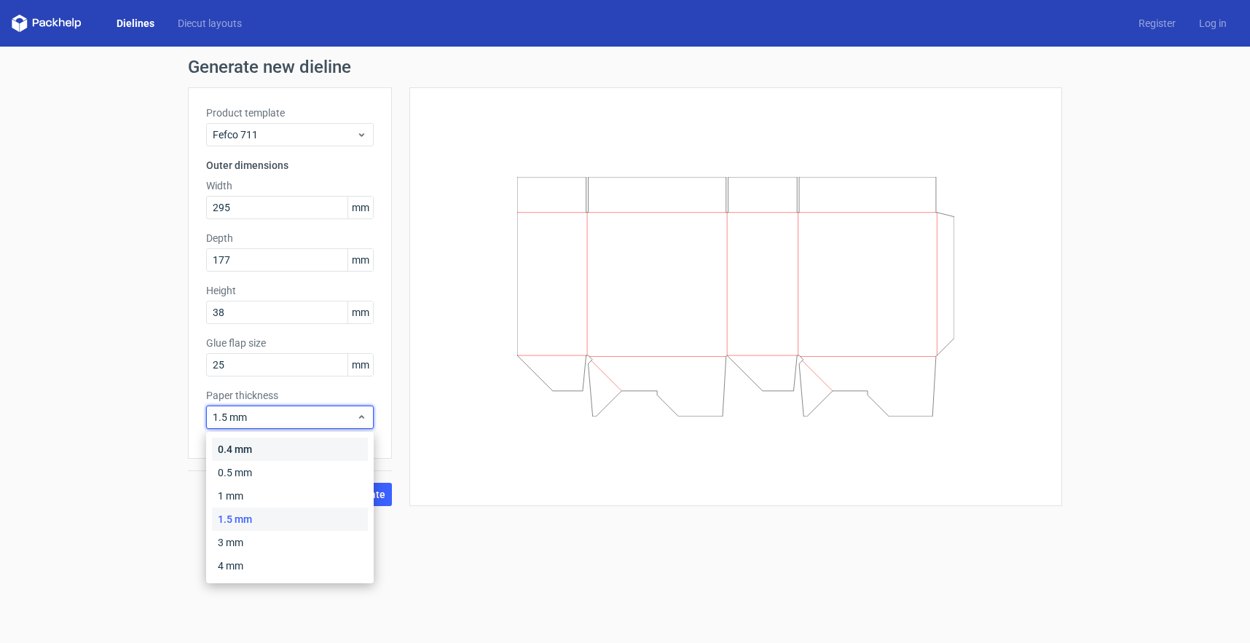
click at [298, 449] on div "0.4 mm" at bounding box center [290, 449] width 156 height 23
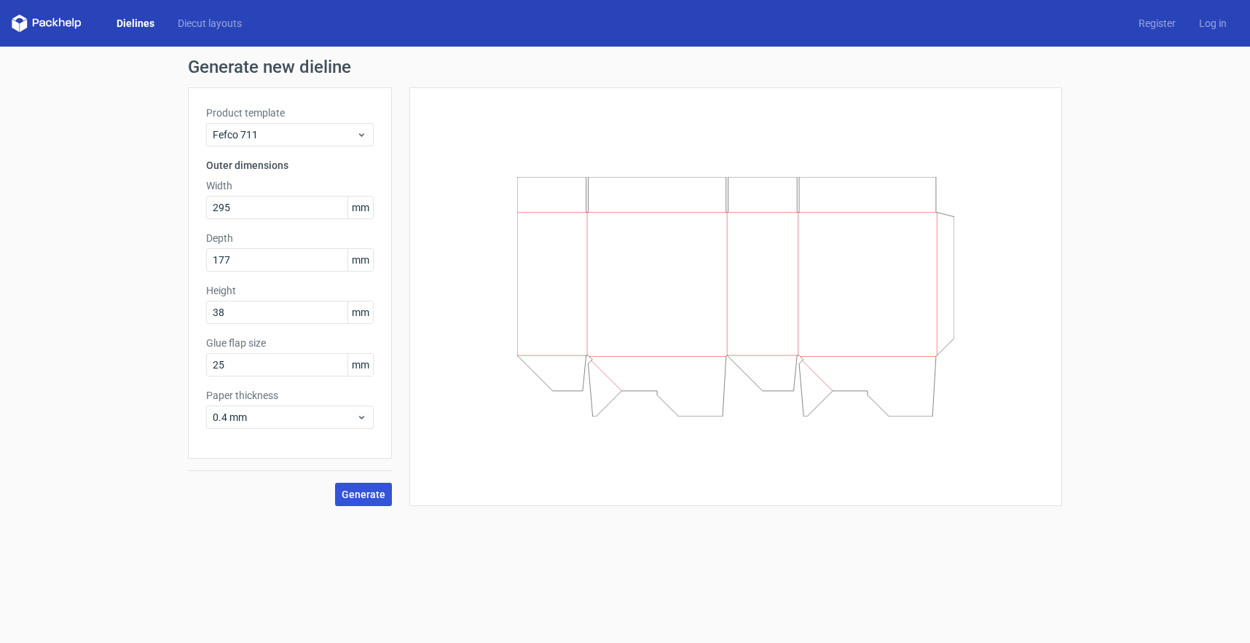
click at [368, 496] on span "Generate" at bounding box center [364, 494] width 44 height 10
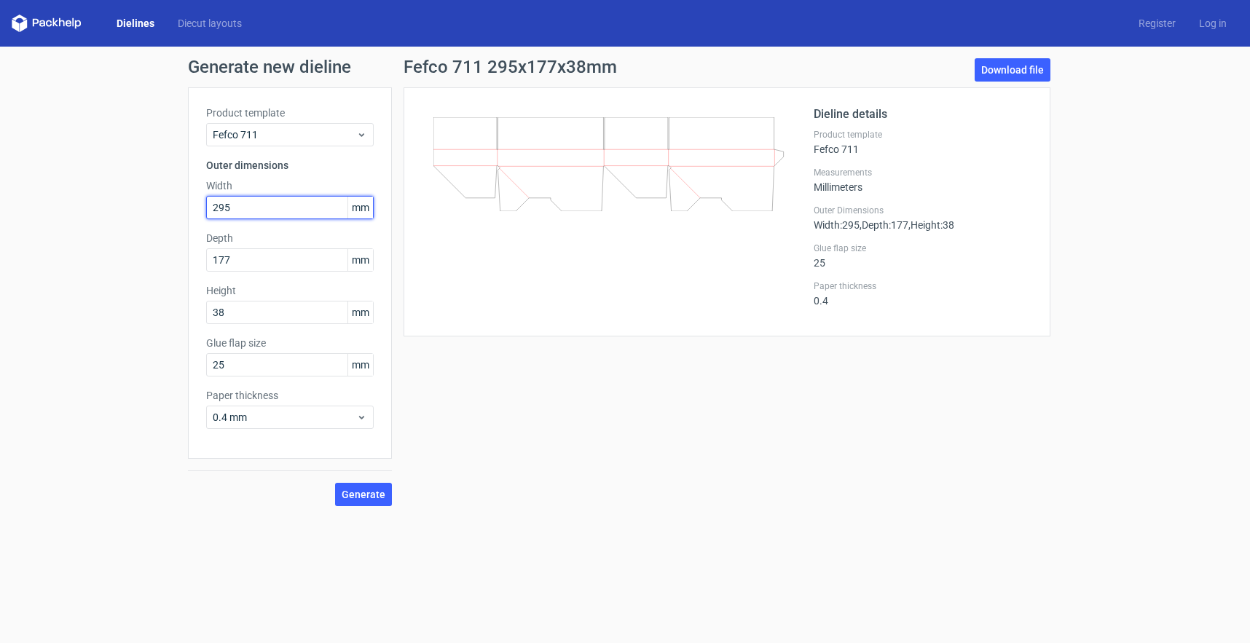
click at [252, 205] on input "295" at bounding box center [289, 207] width 167 height 23
type input "205"
click at [359, 494] on span "Generate" at bounding box center [364, 494] width 44 height 10
click at [271, 128] on span "Fefco 711" at bounding box center [284, 134] width 143 height 15
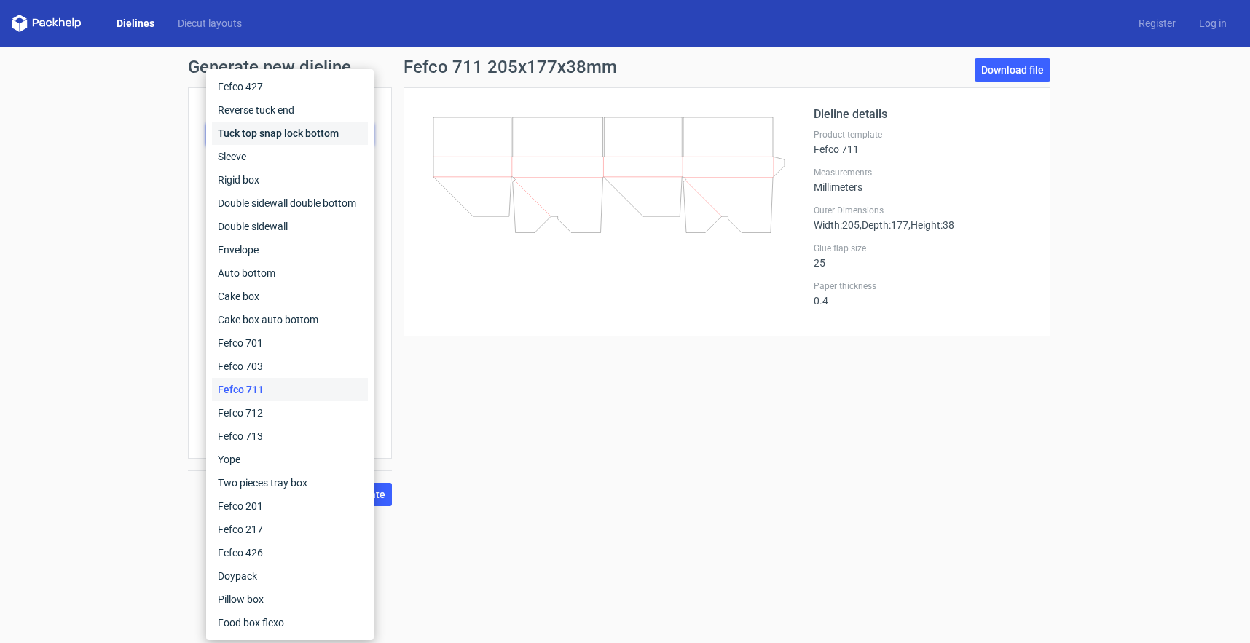
click at [266, 130] on div "Tuck top snap lock bottom" at bounding box center [290, 133] width 156 height 23
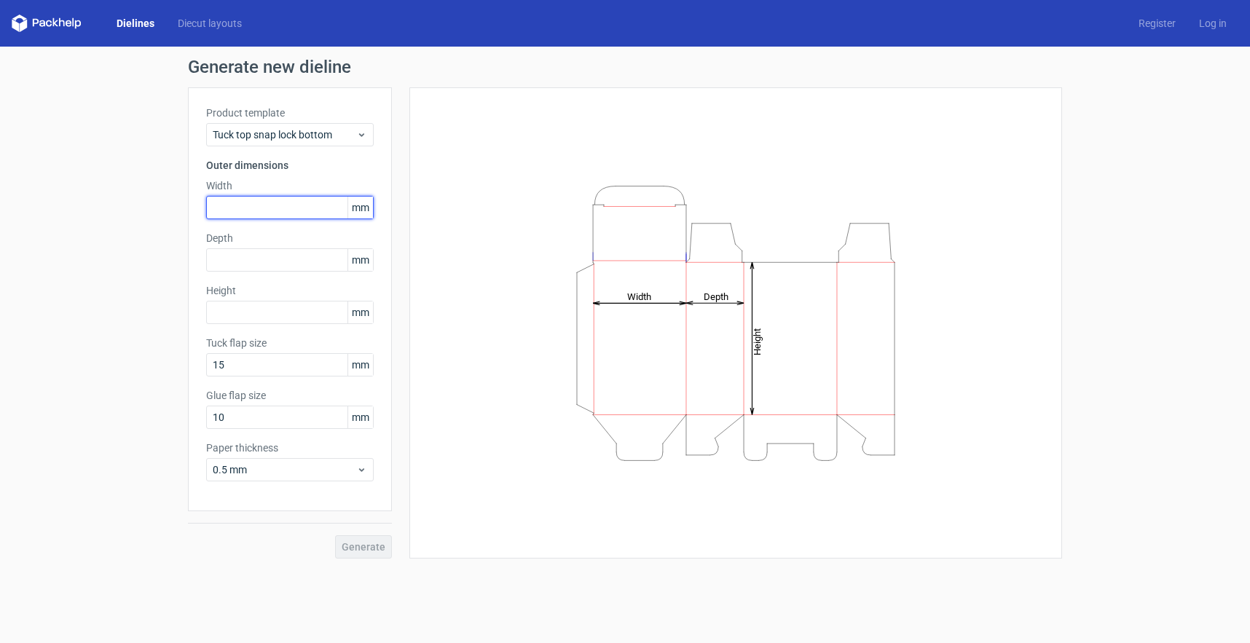
click at [230, 205] on input "text" at bounding box center [289, 207] width 167 height 23
type input "205"
type input "177"
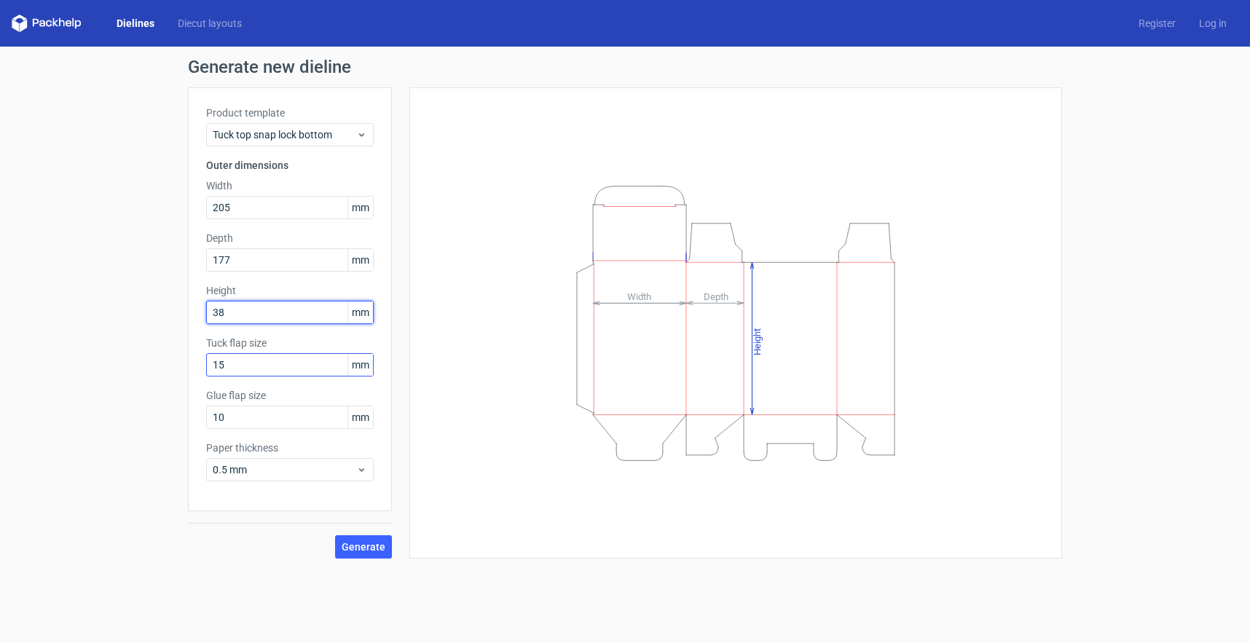
type input "38"
click at [317, 366] on input "15" at bounding box center [289, 364] width 167 height 23
type input "2"
type input "15"
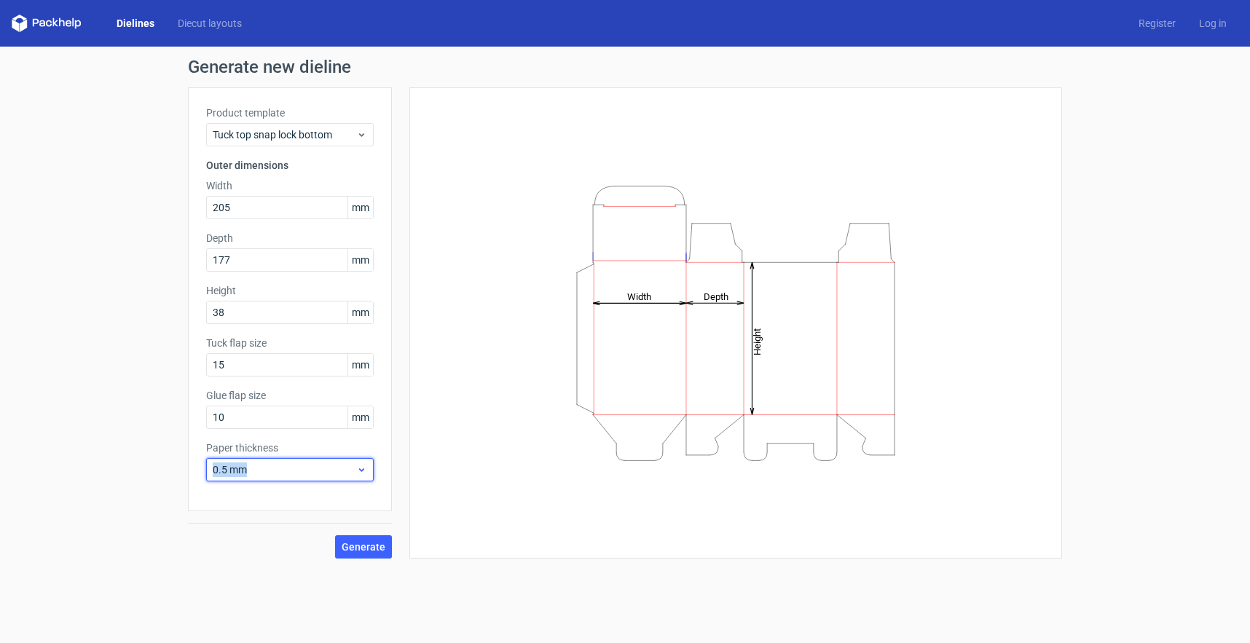
click at [321, 462] on span "0.5 mm" at bounding box center [284, 469] width 143 height 15
click at [285, 501] on div "0.4 mm" at bounding box center [290, 501] width 156 height 23
click at [373, 549] on span "Generate" at bounding box center [364, 547] width 44 height 10
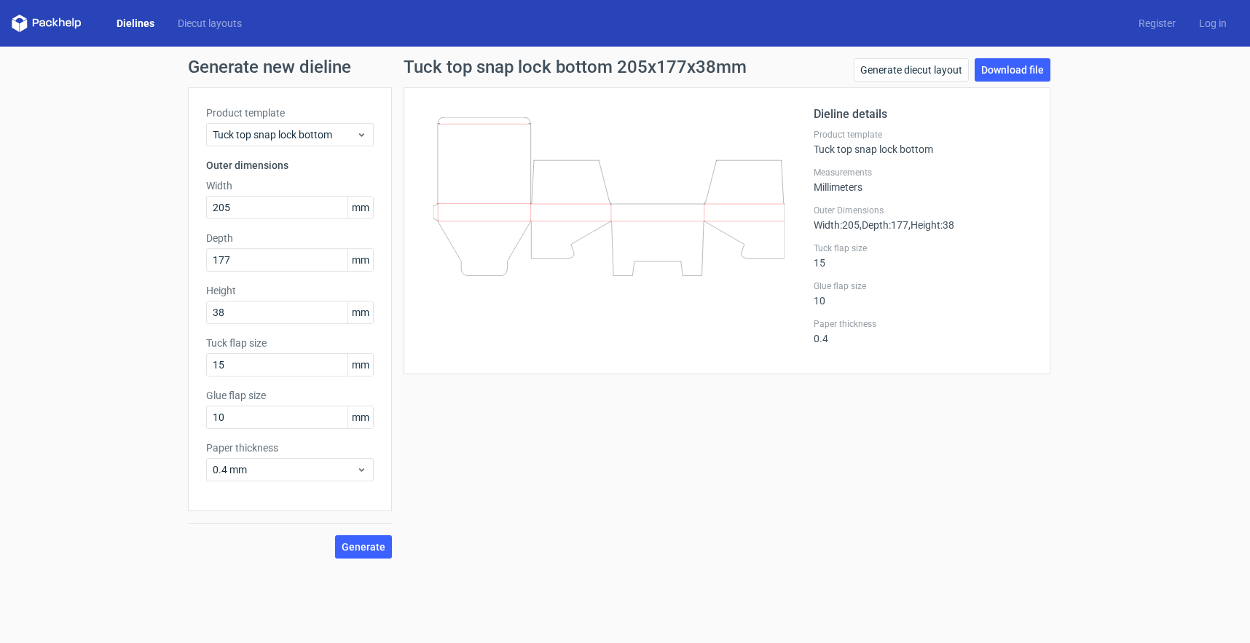
click at [700, 217] on icon at bounding box center [608, 196] width 351 height 159
click at [998, 67] on link "Download file" at bounding box center [1012, 69] width 76 height 23
